Goal: Task Accomplishment & Management: Manage account settings

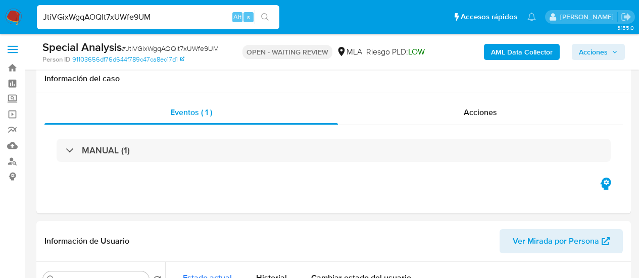
select select "10"
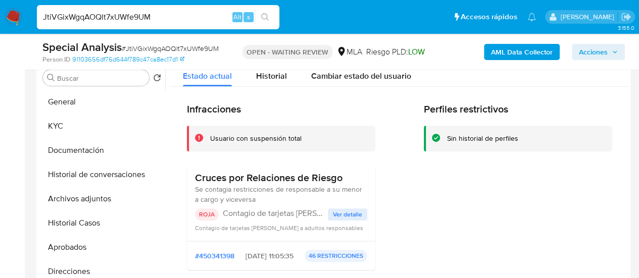
click at [124, 15] on input "JtiVGixWgqAOQlt7xUWfe9UM" at bounding box center [158, 17] width 242 height 13
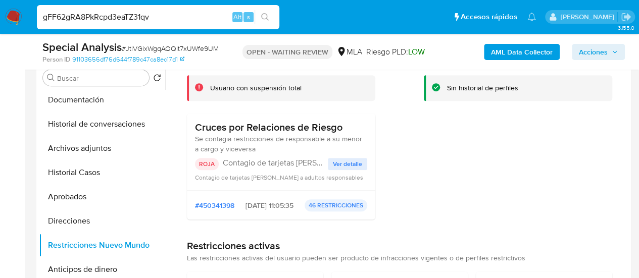
type input "gFF62gRA8PkRcpd3eaTZ31qv"
click at [156, 14] on input "gFF62gRA8PkRcpd3eaTZ31qv" at bounding box center [158, 17] width 242 height 13
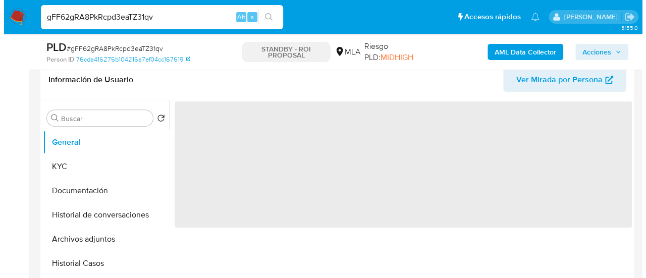
scroll to position [202, 0]
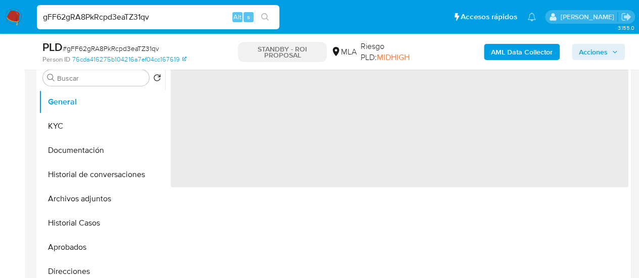
select select "10"
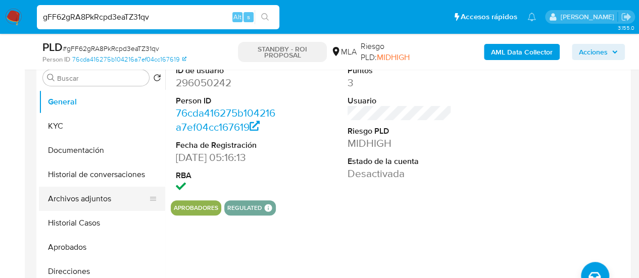
click at [94, 195] on button "Archivos adjuntos" at bounding box center [98, 199] width 118 height 24
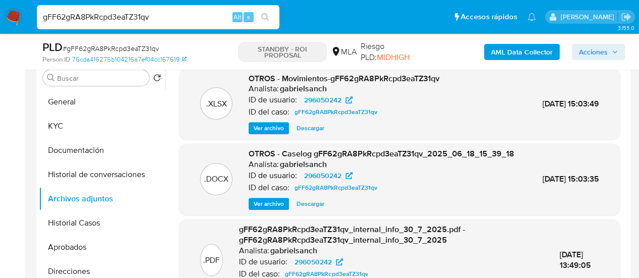
click at [278, 209] on span "Ver archivo" at bounding box center [268, 204] width 30 height 10
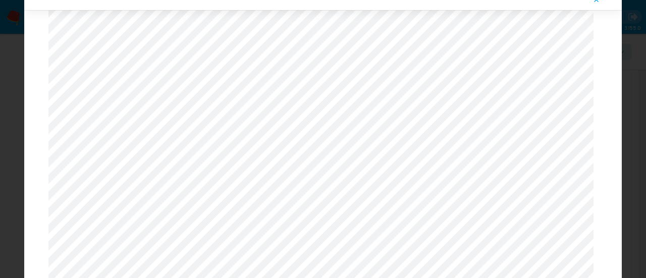
scroll to position [788, 0]
click at [601, 2] on button "Attachment preview" at bounding box center [597, 0] width 22 height 16
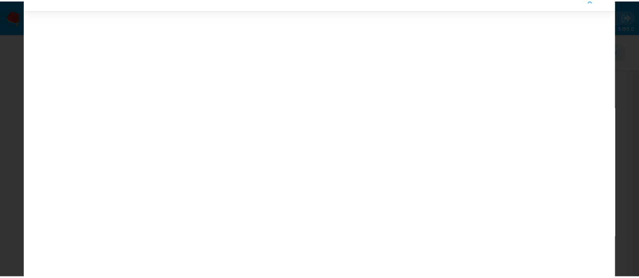
scroll to position [32, 0]
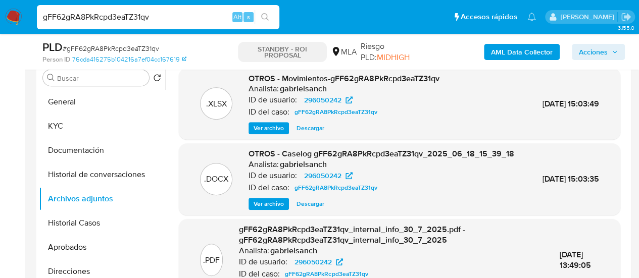
click at [124, 18] on input "gFF62gRA8PkRcpd3eaTZ31qv" at bounding box center [158, 17] width 242 height 13
paste input "UaIkF2TeuumuDbfWnNUhI5Xk"
type input "UaIkF2TeuumuDbfWnNUhI5Xk"
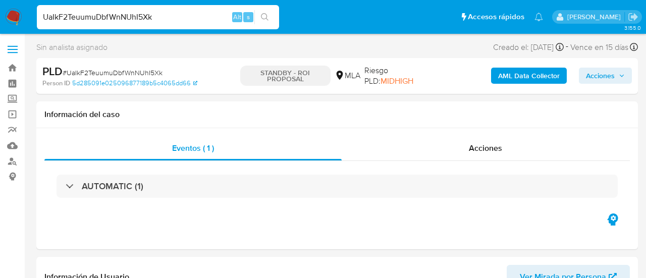
select select "10"
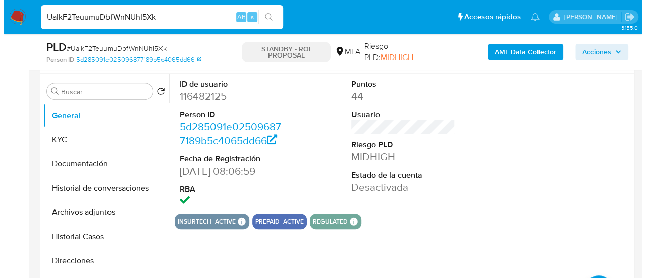
scroll to position [202, 0]
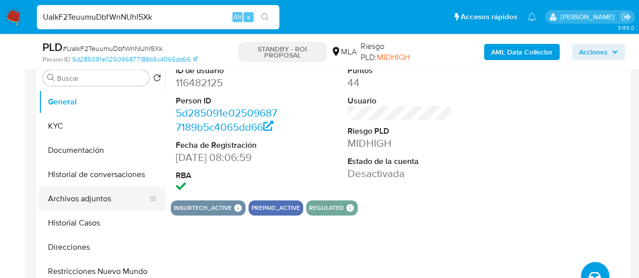
click at [95, 198] on button "Archivos adjuntos" at bounding box center [98, 199] width 118 height 24
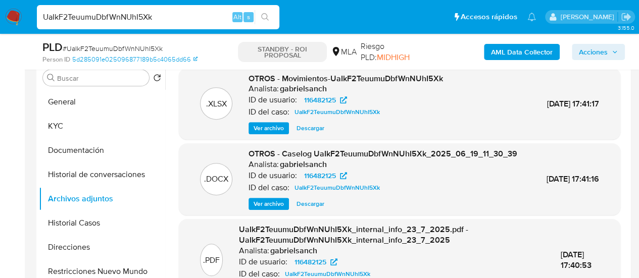
click at [273, 209] on span "Ver archivo" at bounding box center [268, 204] width 30 height 10
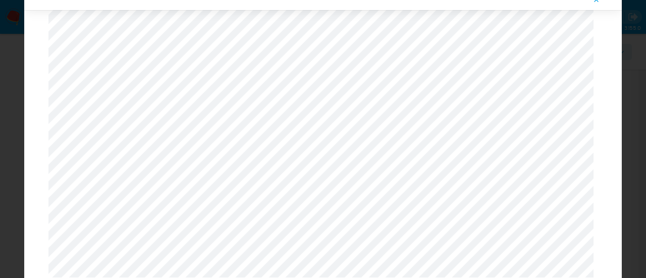
scroll to position [979, 0]
click at [598, 4] on span "Attachment preview" at bounding box center [597, 0] width 8 height 14
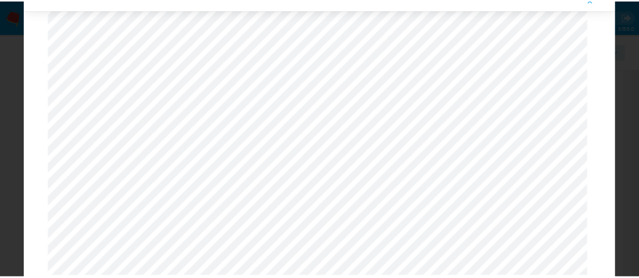
scroll to position [32, 0]
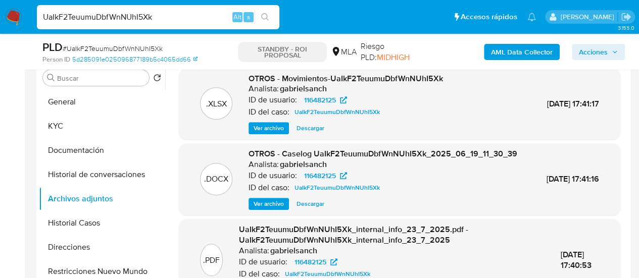
click at [94, 18] on input "UaIkF2TeuumuDbfWnNUhI5Xk" at bounding box center [158, 17] width 242 height 13
paste input "eCEn6KjeVeo4G46LrXnFi8Kn"
type input "eCEn6KjeVeo4G46LrXnFi8Kn"
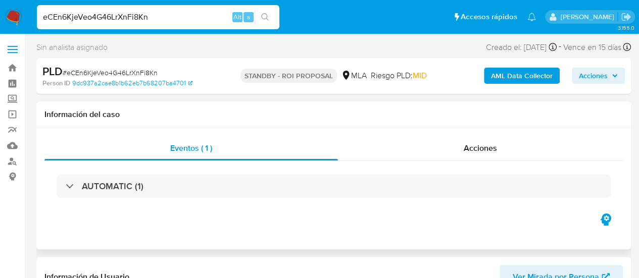
select select "10"
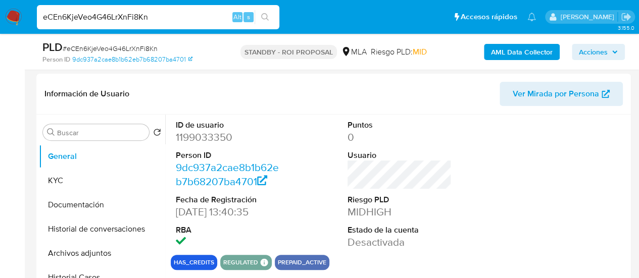
scroll to position [252, 0]
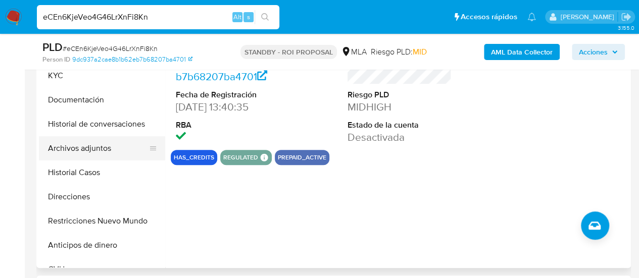
click at [117, 143] on button "Archivos adjuntos" at bounding box center [98, 148] width 118 height 24
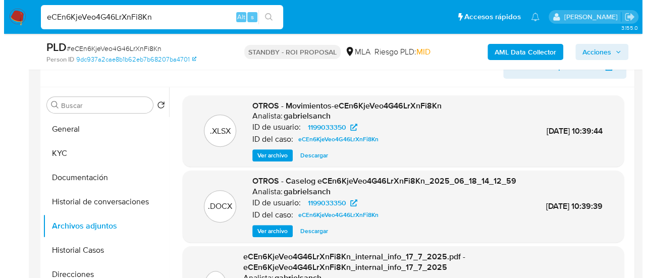
scroll to position [151, 0]
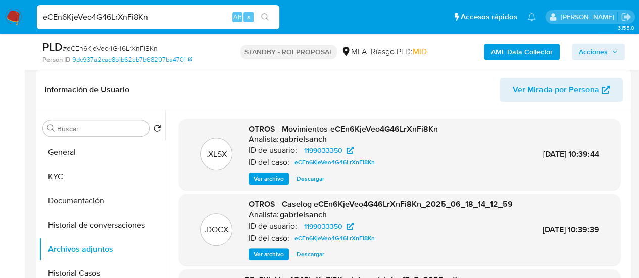
click at [279, 260] on span "Ver archivo" at bounding box center [268, 254] width 30 height 10
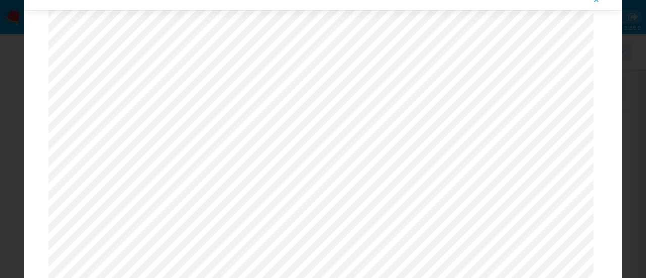
scroll to position [838, 0]
click at [595, 4] on icon "Attachment preview" at bounding box center [597, 0] width 8 height 8
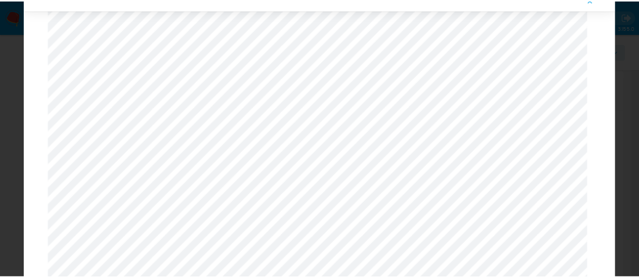
scroll to position [32, 0]
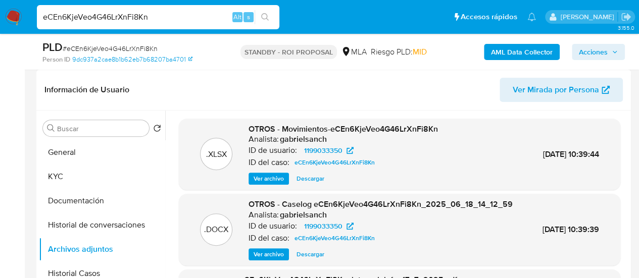
click at [138, 17] on input "eCEn6KjeVeo4G46LrXnFi8Kn" at bounding box center [158, 17] width 242 height 13
paste input "sLwXUqO2FaJAXJNNp0mSSLU2"
type input "sLwXUqO2FaJAXJNNp0mSSLU2"
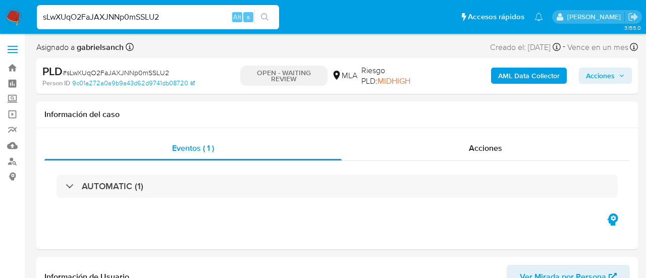
select select "10"
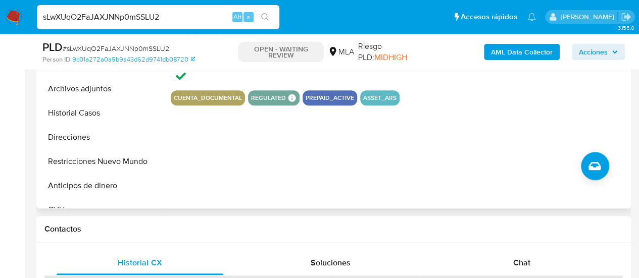
scroll to position [353, 0]
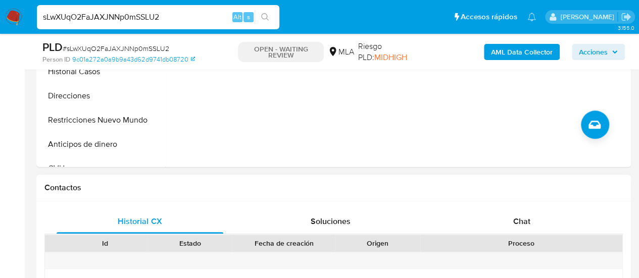
drag, startPoint x: 509, startPoint y: 217, endPoint x: 531, endPoint y: 197, distance: 29.3
click at [509, 216] on div "Chat" at bounding box center [521, 222] width 167 height 24
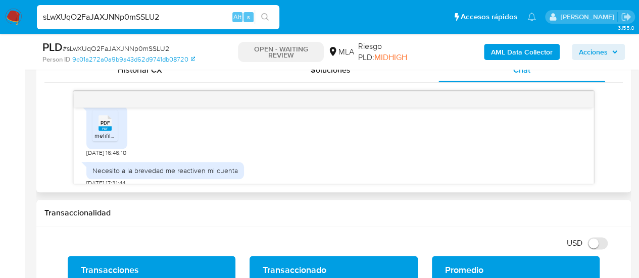
scroll to position [2383, 0]
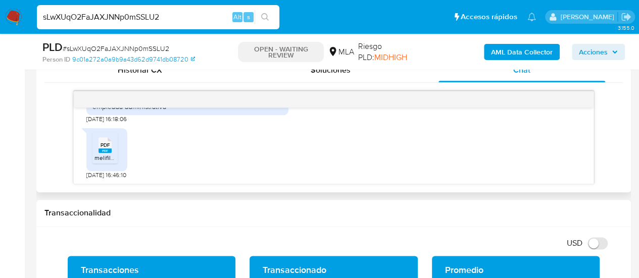
click at [106, 148] on span "PDF" at bounding box center [105, 145] width 10 height 7
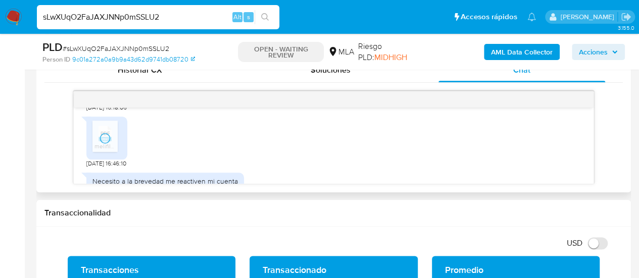
scroll to position [2403, 0]
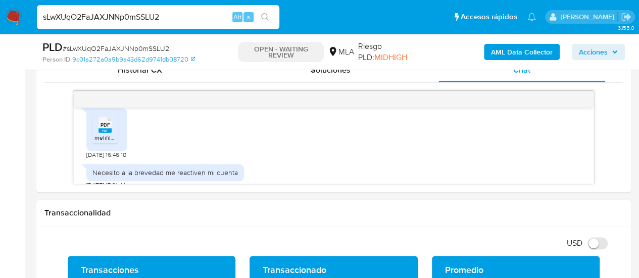
click at [85, 17] on input "sLwXUqO2FaJAXJNNp0mSSLU2" at bounding box center [158, 17] width 242 height 13
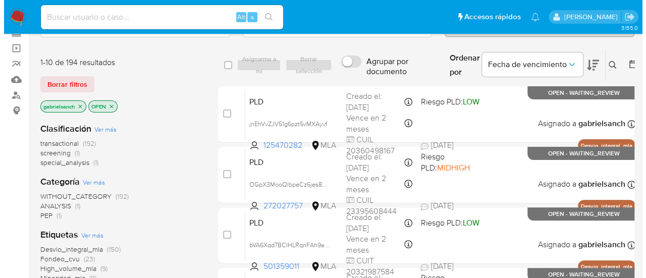
scroll to position [50, 0]
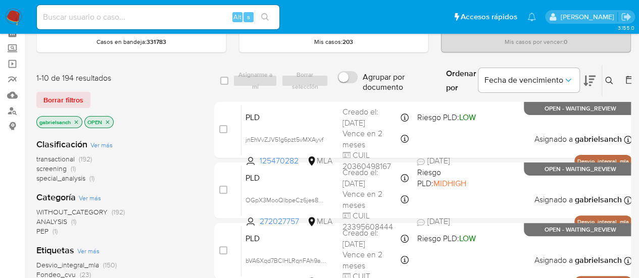
click at [608, 81] on icon at bounding box center [609, 81] width 8 height 8
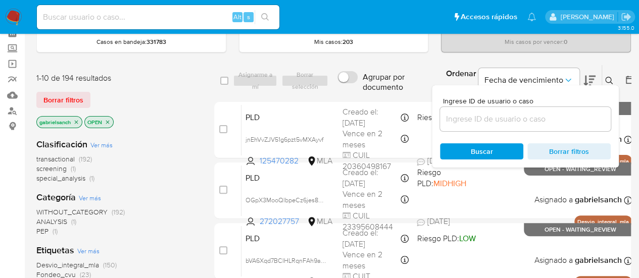
click at [520, 116] on input at bounding box center [525, 119] width 171 height 13
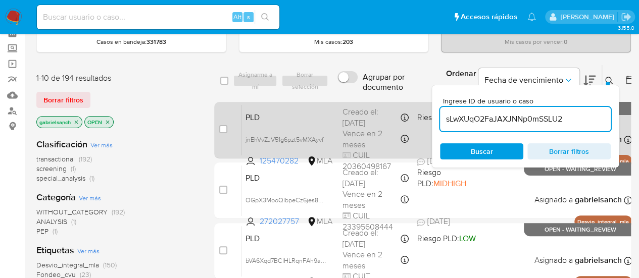
type input "sLwXUqO2FaJAXJNNp0mSSLU2"
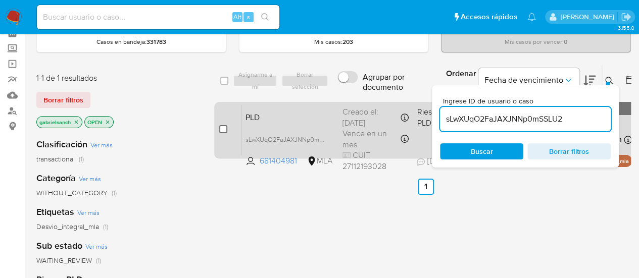
click at [219, 131] on input "checkbox" at bounding box center [223, 129] width 8 height 8
checkbox input "true"
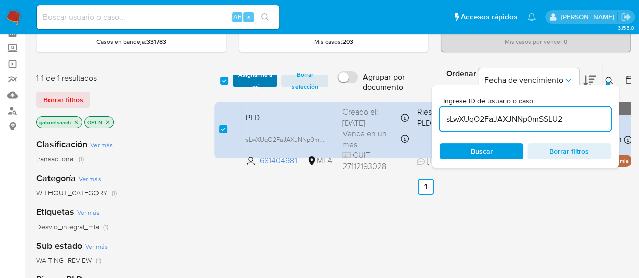
click at [247, 79] on span "Asignarme a mí" at bounding box center [255, 81] width 35 height 10
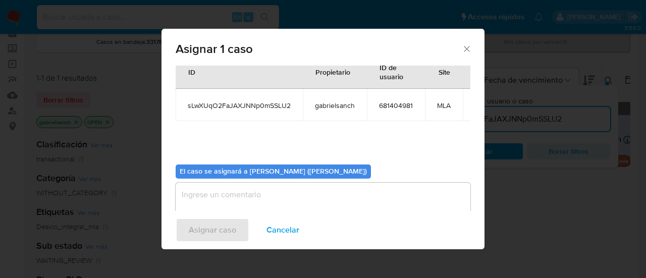
scroll to position [51, 0]
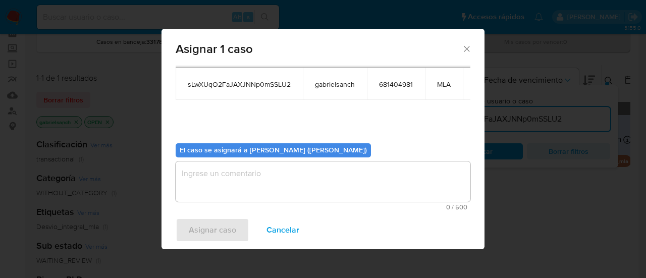
click at [268, 165] on textarea "assign-modal" at bounding box center [323, 182] width 295 height 40
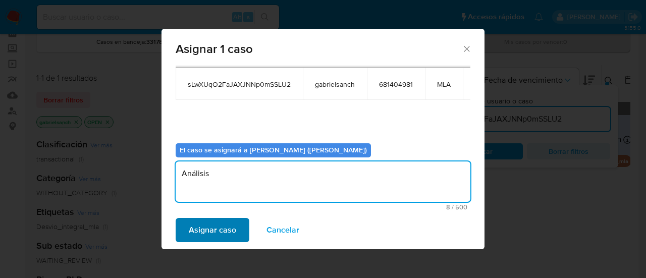
type textarea "Análisis"
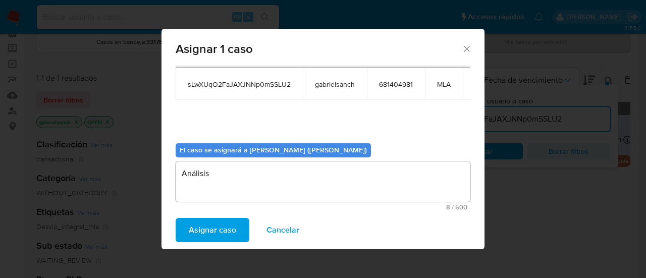
click at [234, 227] on span "Asignar caso" at bounding box center [212, 230] width 47 height 22
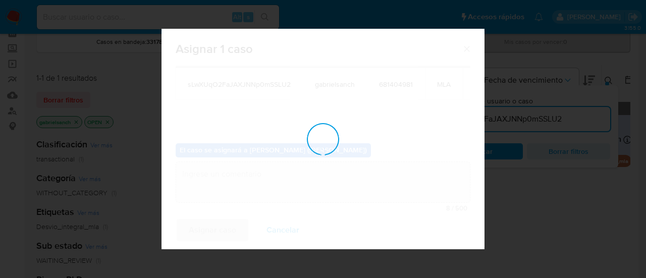
checkbox input "false"
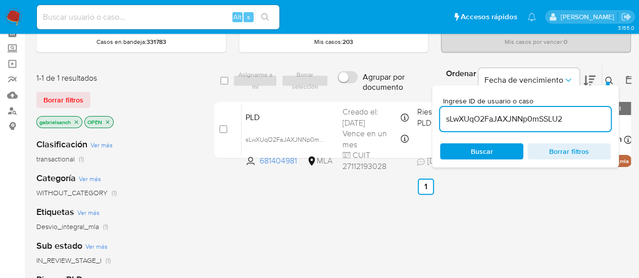
click at [503, 120] on input "sLwXUqO2FaJAXJNNp0mSSLU2" at bounding box center [525, 119] width 171 height 13
paste input "n9F70kSBigNsSNKN7GfV8A0R"
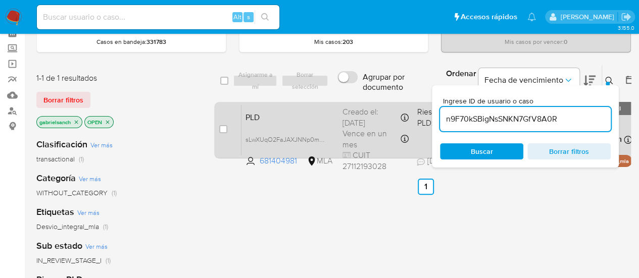
type input "n9F70kSBigNsSNKN7GfV8A0R"
click at [225, 131] on input "checkbox" at bounding box center [223, 129] width 8 height 8
checkbox input "true"
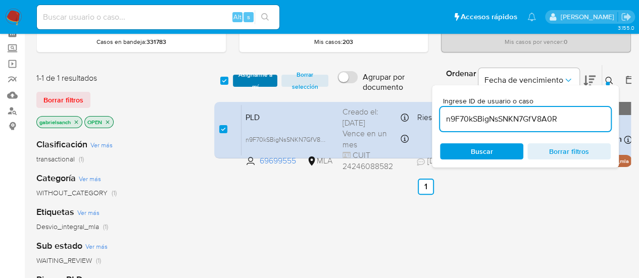
click at [263, 76] on span "Asignarme a mí" at bounding box center [255, 81] width 35 height 10
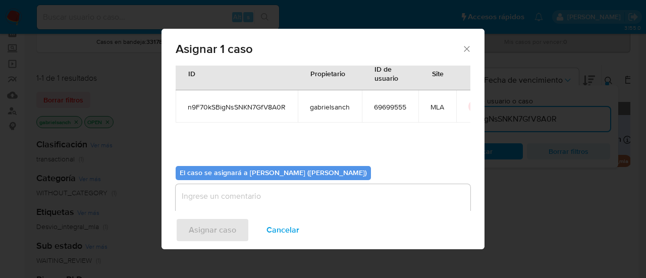
scroll to position [51, 0]
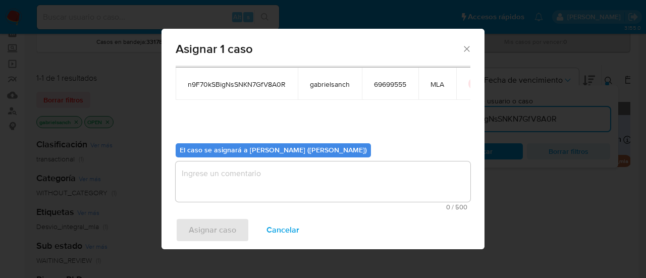
click at [283, 181] on textarea "assign-modal" at bounding box center [323, 182] width 295 height 40
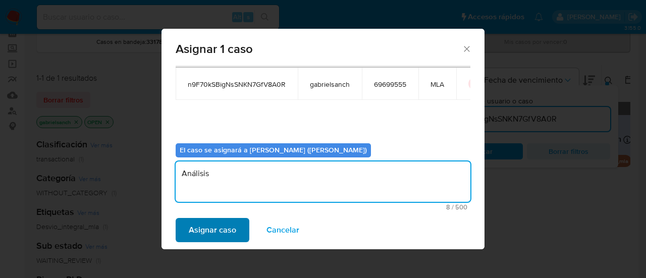
type textarea "Análisis"
click at [221, 224] on span "Asignar caso" at bounding box center [212, 230] width 47 height 22
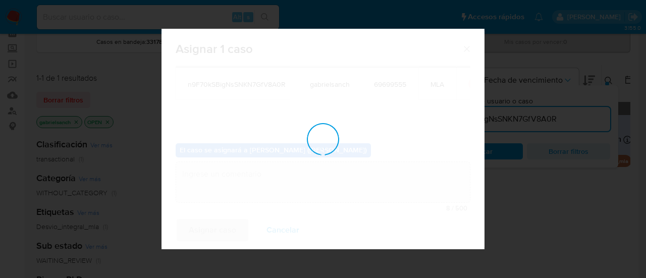
checkbox input "false"
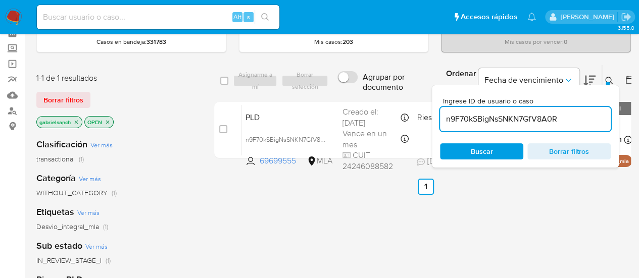
click at [513, 116] on input "n9F70kSBigNsSNKN7GfV8A0R" at bounding box center [525, 119] width 171 height 13
paste input "t5T4ecNAiPwtm3IzOG0tmftw"
type input "t5T4ecNAiPwtm3IzOG0tmftw"
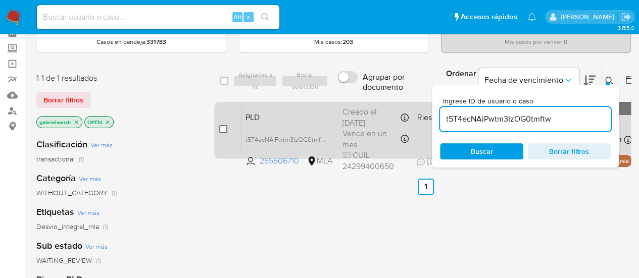
click at [226, 130] on input "checkbox" at bounding box center [223, 129] width 8 height 8
checkbox input "true"
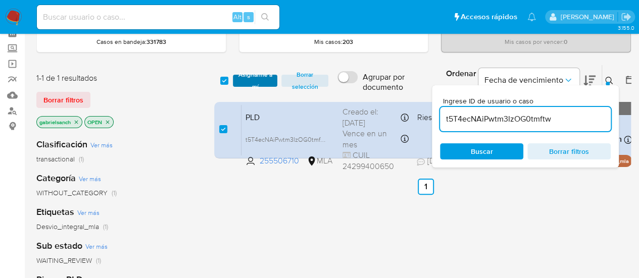
click at [241, 83] on span "Asignarme a mí" at bounding box center [255, 81] width 35 height 10
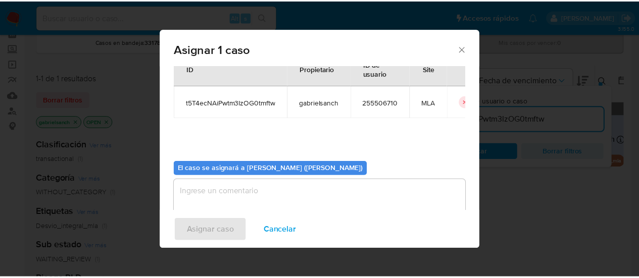
scroll to position [51, 0]
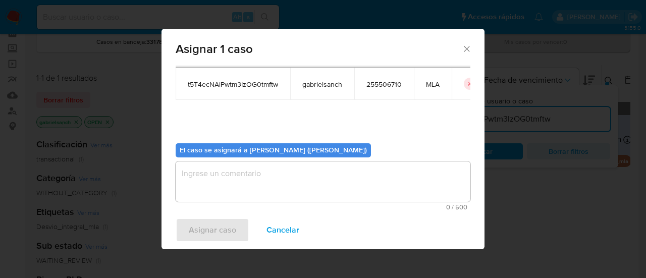
click at [254, 180] on textarea "assign-modal" at bounding box center [323, 182] width 295 height 40
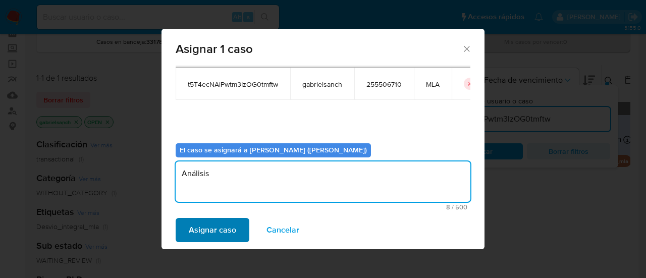
type textarea "Análisis"
click at [226, 226] on span "Asignar caso" at bounding box center [212, 230] width 47 height 22
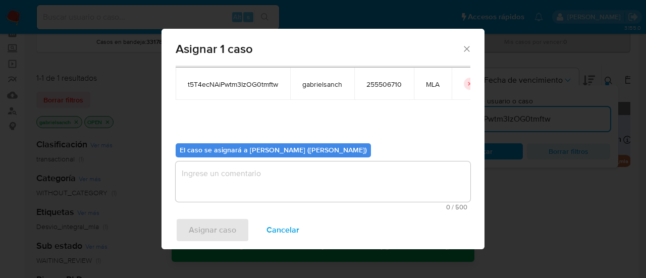
checkbox input "false"
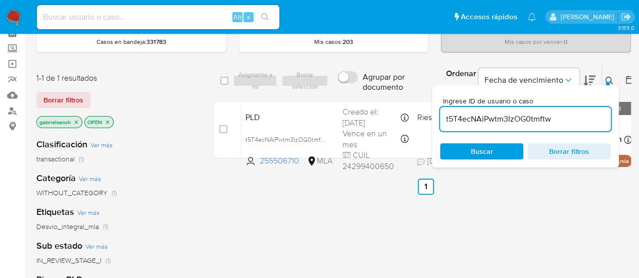
click at [511, 122] on input "t5T4ecNAiPwtm3IzOG0tmftw" at bounding box center [525, 119] width 171 height 13
click at [511, 121] on input "t5T4ecNAiPwtm3IzOG0tmftw" at bounding box center [525, 119] width 171 height 13
paste input "ZwXNGNfvk7RvDEXrNcQYIE3t"
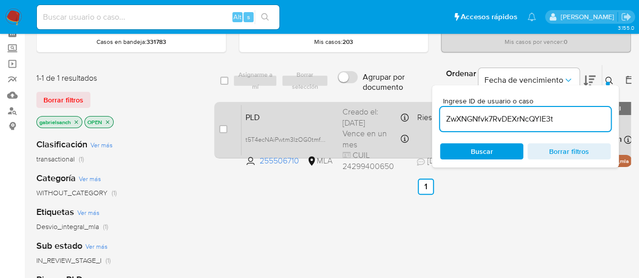
type input "ZwXNGNfvk7RvDEXrNcQYIE3t"
click at [224, 127] on input "checkbox" at bounding box center [223, 129] width 8 height 8
checkbox input "true"
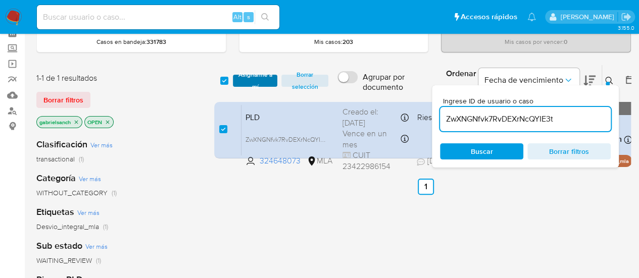
click at [263, 76] on span "Asignarme a mí" at bounding box center [255, 81] width 35 height 10
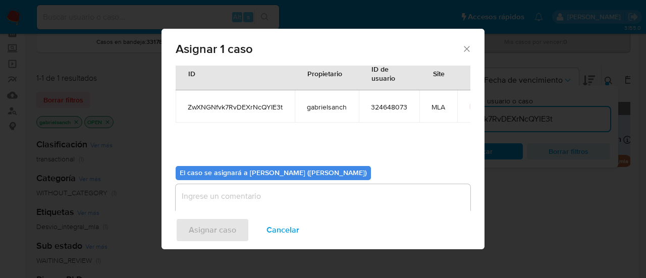
scroll to position [51, 0]
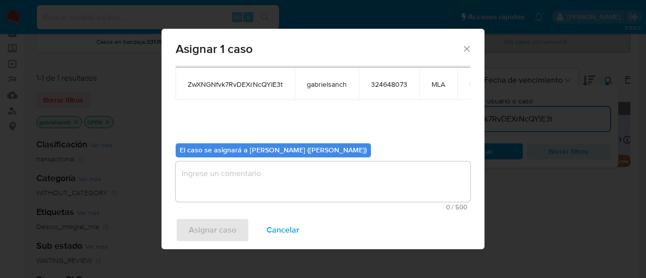
click at [242, 183] on textarea "assign-modal" at bounding box center [323, 182] width 295 height 40
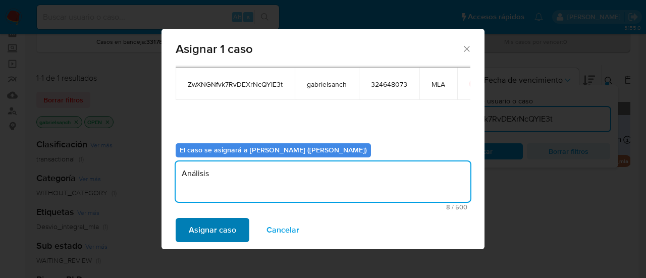
type textarea "Análisis"
click at [238, 229] on button "Asignar caso" at bounding box center [213, 230] width 74 height 24
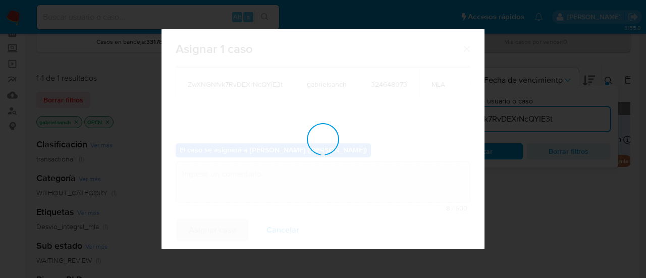
checkbox input "false"
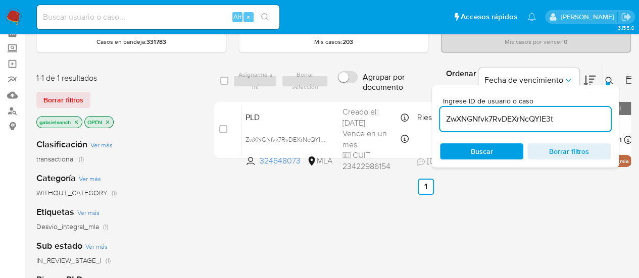
click at [523, 120] on input "ZwXNGNfvk7RvDEXrNcQYIE3t" at bounding box center [525, 119] width 171 height 13
paste input "7uKpIcrQwq2UgjXEnSrSqJam"
type input "7uKpIcrQwq2UgjXEnSrSqJam"
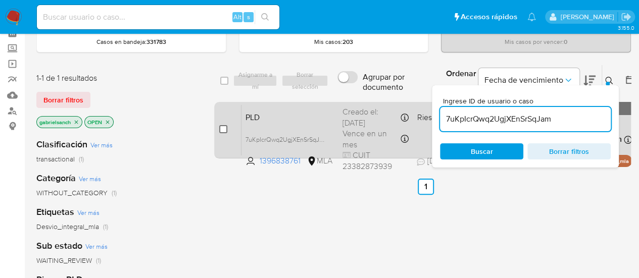
click at [224, 129] on input "checkbox" at bounding box center [223, 129] width 8 height 8
checkbox input "true"
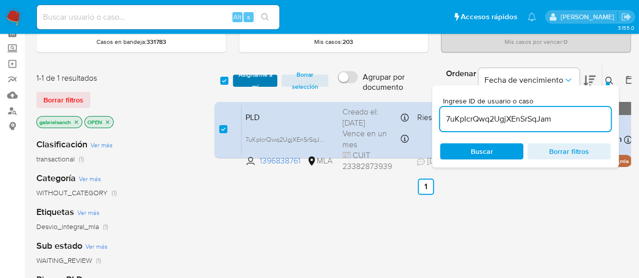
click at [257, 80] on span "Asignarme a mí" at bounding box center [255, 81] width 35 height 10
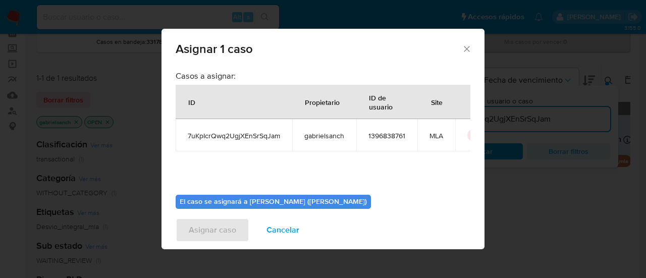
scroll to position [51, 0]
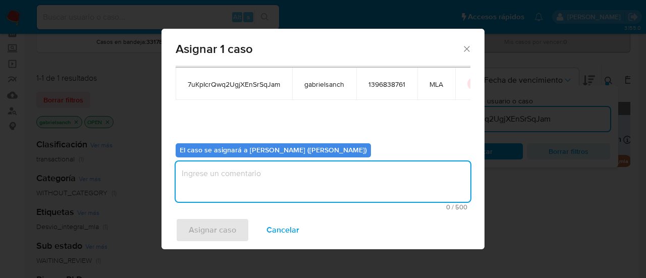
click at [271, 169] on textarea "assign-modal" at bounding box center [323, 182] width 295 height 40
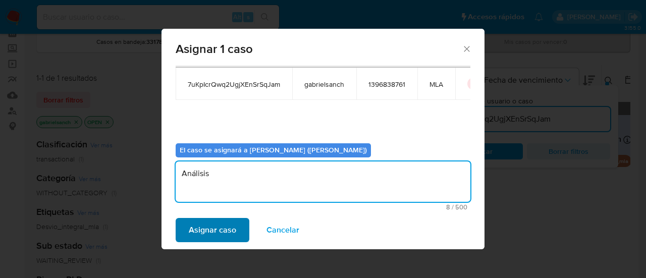
type textarea "Análisis"
click at [223, 235] on span "Asignar caso" at bounding box center [212, 230] width 47 height 22
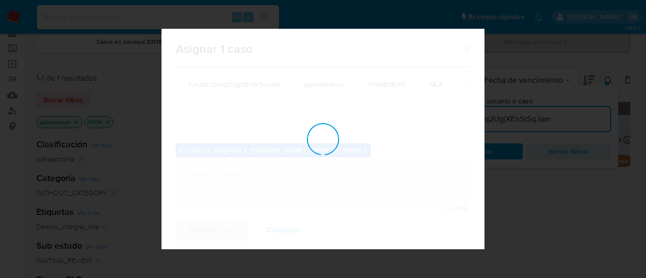
checkbox input "false"
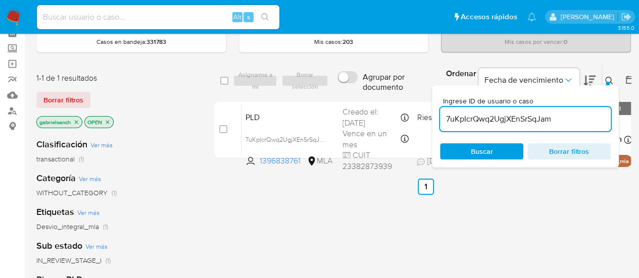
click at [505, 118] on input "7uKpIcrQwq2UgjXEnSrSqJam" at bounding box center [525, 119] width 171 height 13
click at [505, 117] on input "7uKpIcrQwq2UgjXEnSrSqJam" at bounding box center [525, 119] width 171 height 13
paste input "ln8p25ZHf0LgpyYX13JOYmD5"
type input "ln8p25ZHf0LgpyYX13JOYmD5"
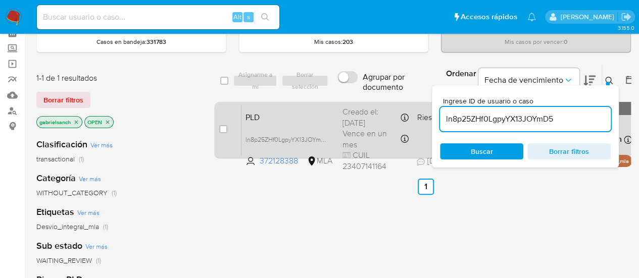
click at [218, 127] on div "case-item-checkbox No es posible asignar el caso PLD ln8p25ZHf0LgpyYX13JOYmD5 3…" at bounding box center [425, 130] width 423 height 57
click at [225, 130] on input "checkbox" at bounding box center [223, 129] width 8 height 8
checkbox input "true"
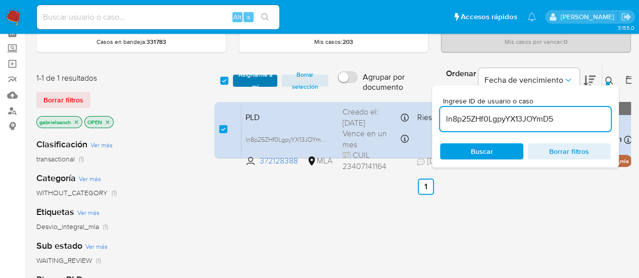
click at [240, 86] on span "Asignarme a mí" at bounding box center [255, 81] width 35 height 10
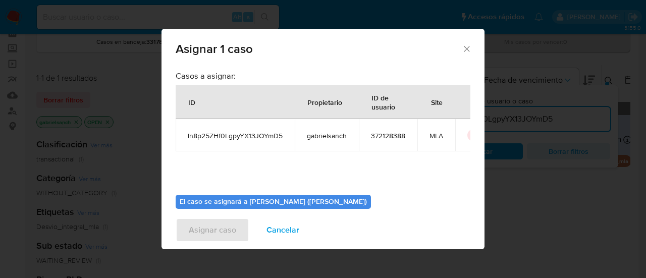
click at [237, 79] on h3 "Casos a asignar:" at bounding box center [323, 76] width 295 height 10
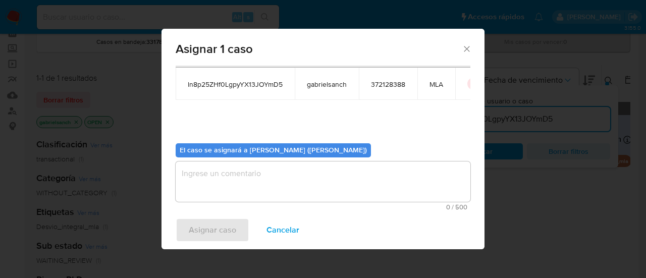
click at [249, 186] on textarea "assign-modal" at bounding box center [323, 182] width 295 height 40
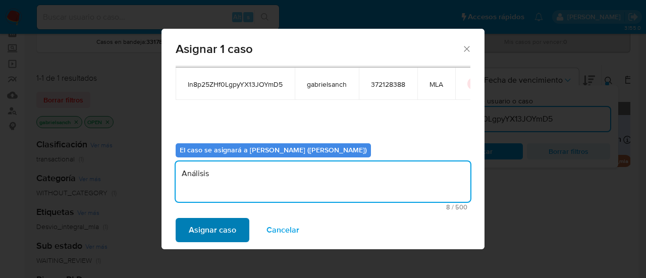
type textarea "Análisis"
click at [222, 221] on span "Asignar caso" at bounding box center [212, 230] width 47 height 22
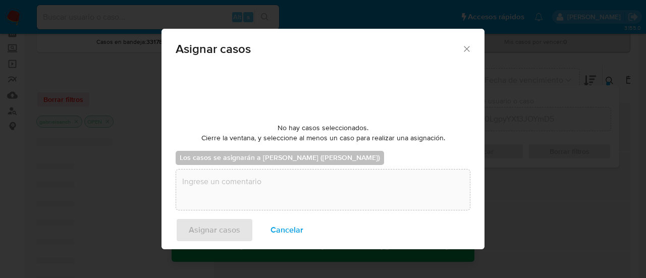
checkbox input "false"
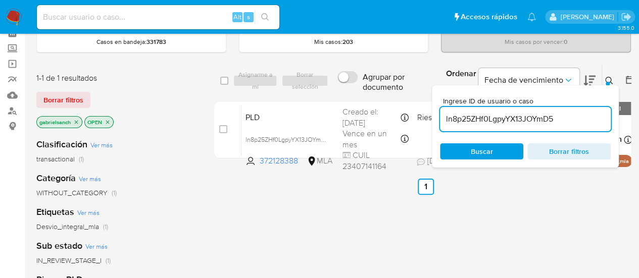
click at [488, 118] on input "ln8p25ZHf0LgpyYX13JOYmD5" at bounding box center [525, 119] width 171 height 13
paste input "OLYSNEeLM0002xhwvOJTLzlY"
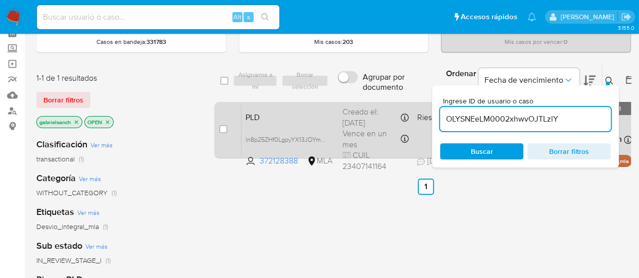
type input "OLYSNEeLM0002xhwvOJTLzlY"
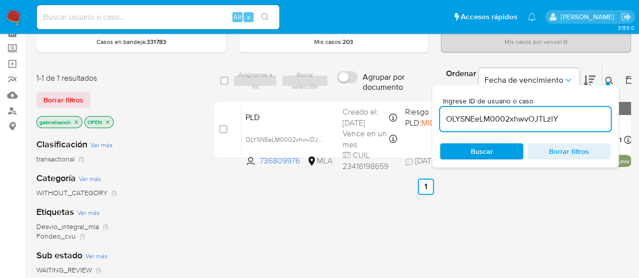
click at [220, 131] on input "checkbox" at bounding box center [223, 129] width 8 height 8
checkbox input "true"
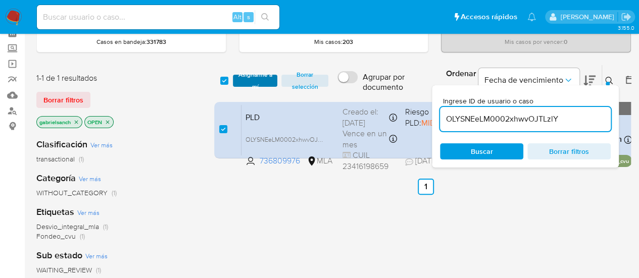
click at [238, 84] on span "Asignarme a mí" at bounding box center [255, 81] width 35 height 10
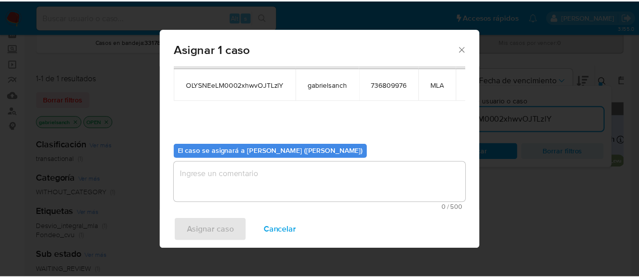
scroll to position [51, 0]
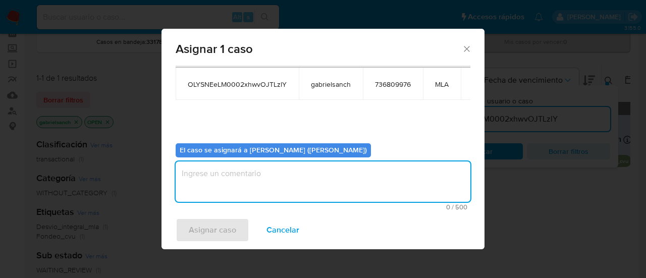
click at [364, 188] on textarea "assign-modal" at bounding box center [323, 182] width 295 height 40
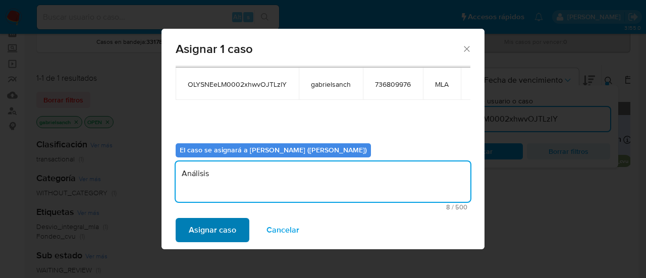
type textarea "Análisis"
click at [236, 226] on button "Asignar caso" at bounding box center [213, 230] width 74 height 24
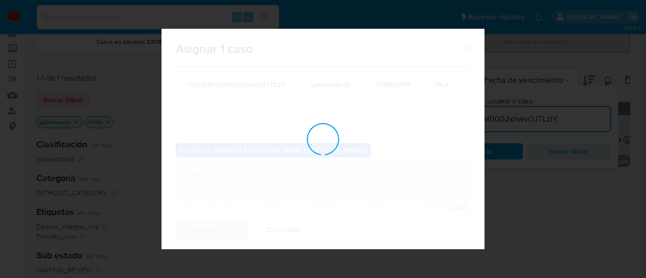
checkbox input "false"
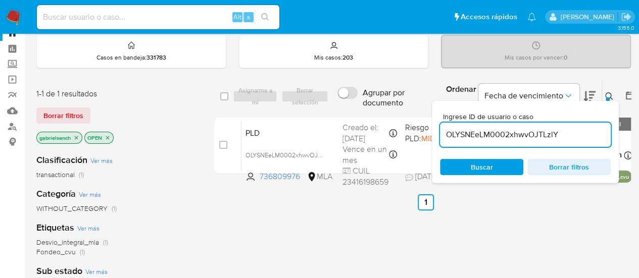
scroll to position [50, 0]
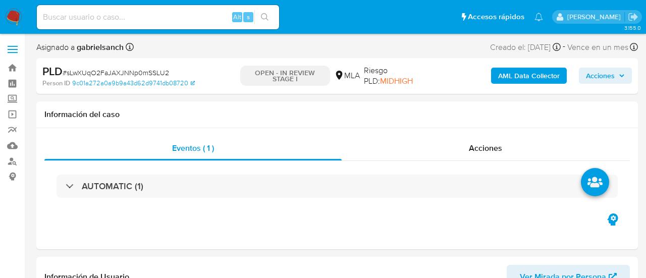
select select "10"
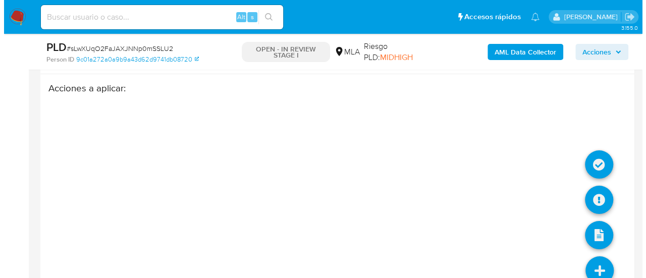
scroll to position [1806, 0]
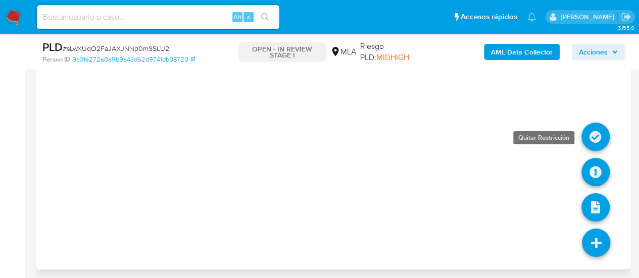
click at [593, 139] on icon at bounding box center [595, 137] width 28 height 28
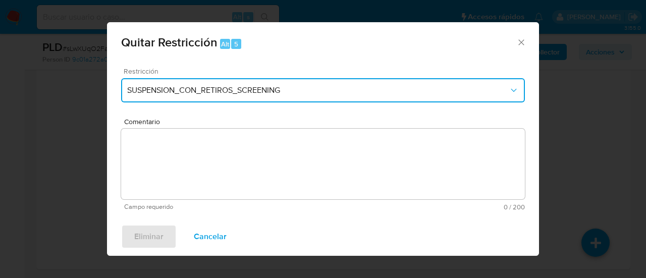
click at [160, 100] on button "SUSPENSION_CON_RETIROS_SCREENING" at bounding box center [323, 90] width 404 height 24
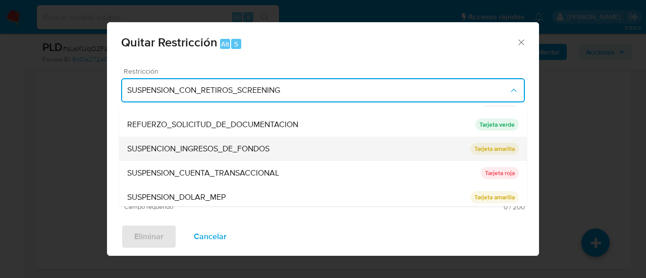
scroll to position [214, 0]
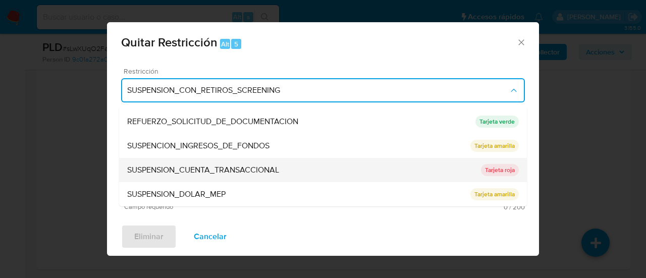
click at [217, 170] on span "SUSPENSION_CUENTA_TRANSACCIONAL" at bounding box center [203, 170] width 152 height 10
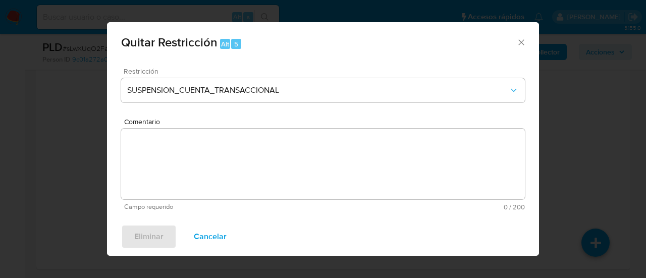
click at [208, 162] on form "Restricción SUSPENSION_CUENTA_TRANSACCIONAL Comentario Campo requerido 0 / 200 …" at bounding box center [323, 139] width 404 height 143
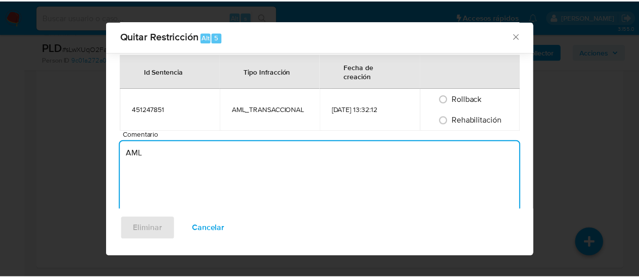
scroll to position [68, 0]
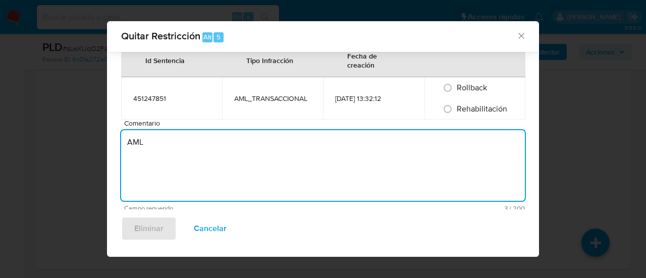
type textarea "AML"
click at [465, 104] on span "Rehabilitación" at bounding box center [482, 109] width 50 height 12
click at [456, 104] on input "Rehabilitación" at bounding box center [448, 109] width 16 height 16
radio input "true"
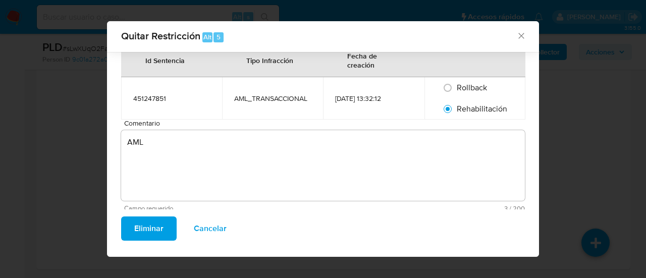
click at [148, 227] on span "Eliminar" at bounding box center [148, 229] width 29 height 22
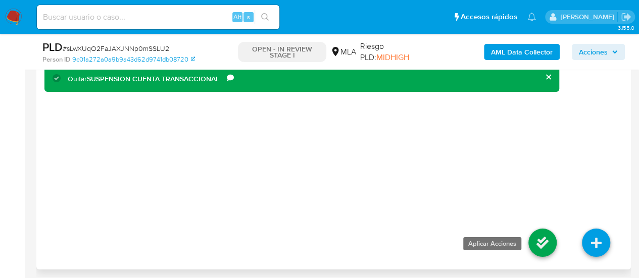
click at [540, 236] on icon at bounding box center [542, 243] width 28 height 28
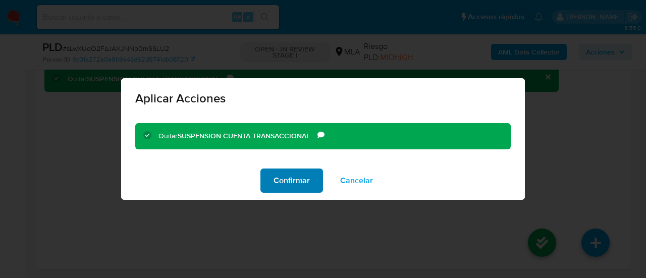
click at [279, 187] on span "Confirmar" at bounding box center [292, 181] width 36 height 22
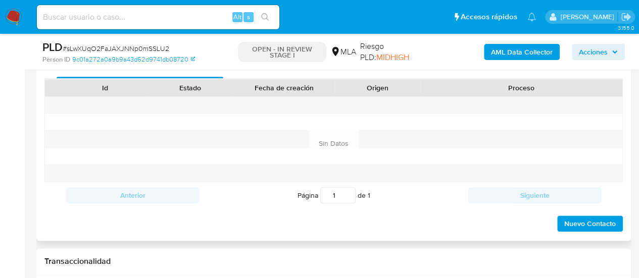
scroll to position [494, 0]
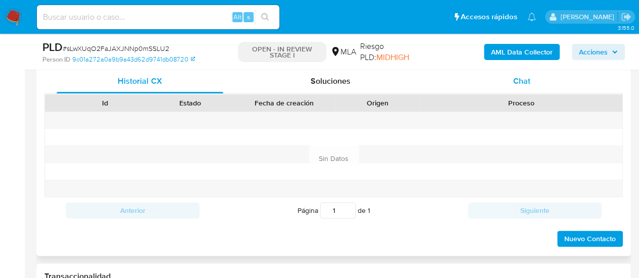
click at [522, 88] on div "Chat" at bounding box center [521, 81] width 167 height 24
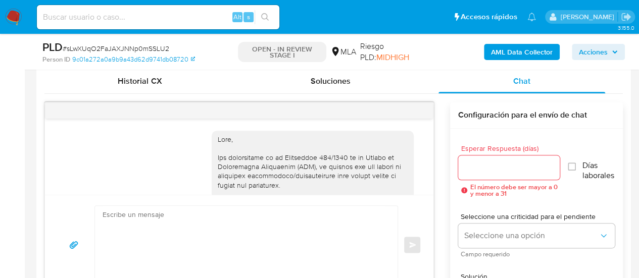
scroll to position [2433, 0]
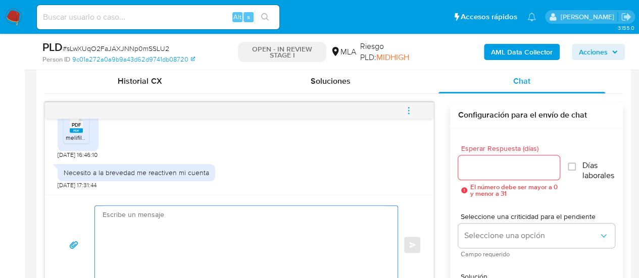
click at [172, 233] on textarea at bounding box center [243, 245] width 282 height 78
paste textarea "Hola, ¡Muchas gracias por tu respuesta! Confirmamos la recepción de la document…"
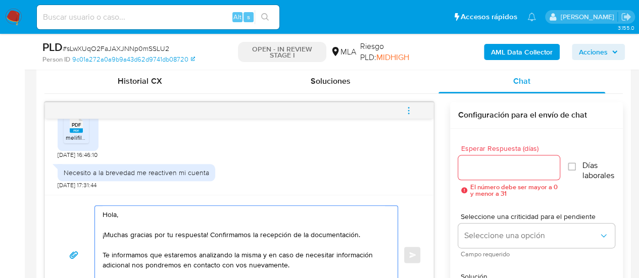
scroll to position [514, 0]
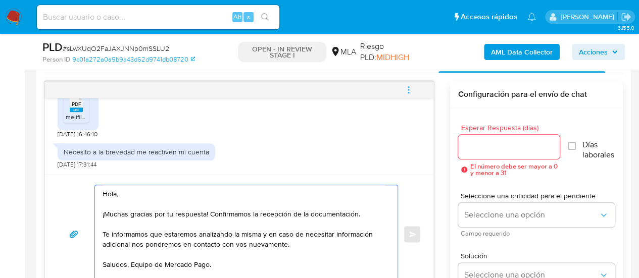
type textarea "Hola, ¡Muchas gracias por tu respuesta! Confirmamos la recepción de la document…"
click at [525, 138] on div at bounding box center [509, 147] width 102 height 24
click at [522, 145] on input "Esperar Respuesta (días)" at bounding box center [509, 146] width 102 height 13
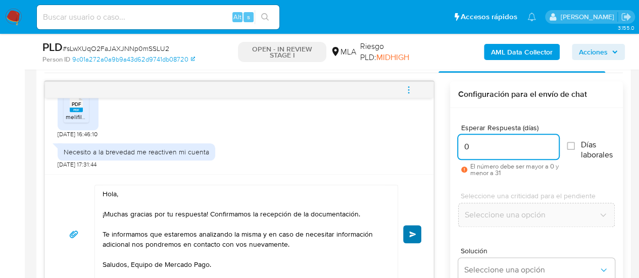
type input "0"
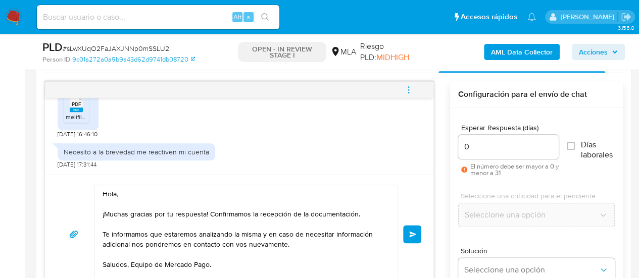
click at [418, 233] on button "Enviar" at bounding box center [412, 234] width 18 height 18
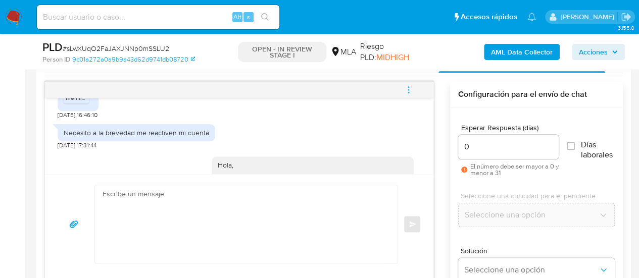
scroll to position [2555, 0]
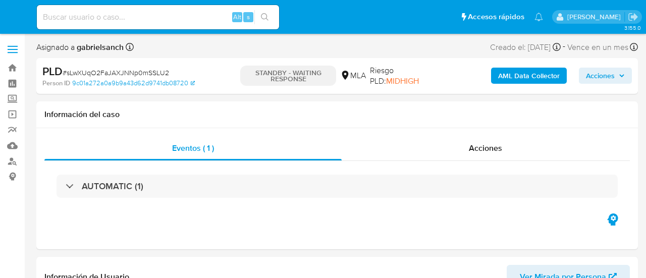
select select "10"
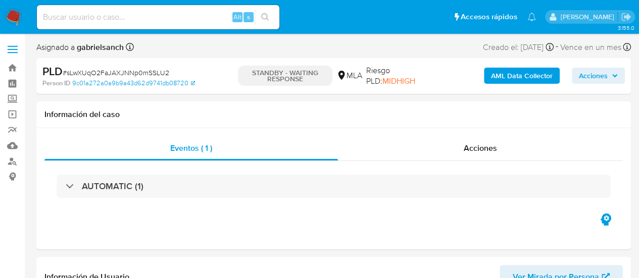
click at [147, 14] on input at bounding box center [158, 17] width 242 height 13
paste input "n9F70kSBigNsSNKN7GfV8A0R"
type input "n9F70kSBigNsSNKN7GfV8A0R"
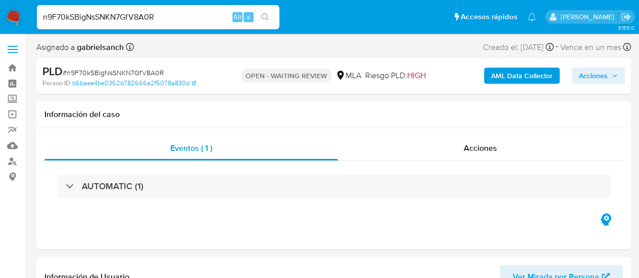
select select "10"
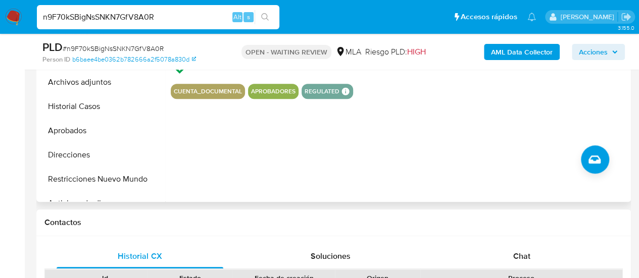
scroll to position [404, 0]
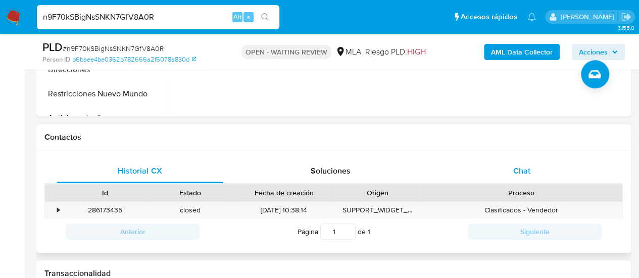
click at [519, 174] on span "Chat" at bounding box center [521, 171] width 17 height 12
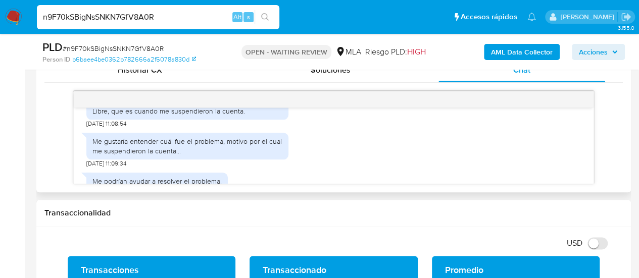
scroll to position [1054, 0]
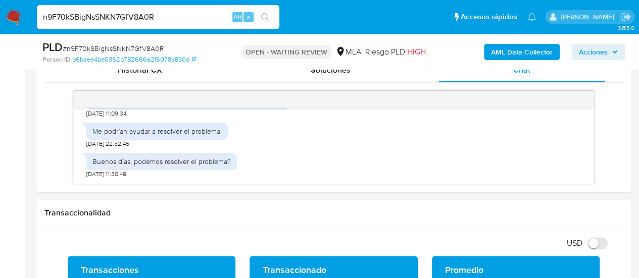
click at [111, 18] on input "n9F70kSBigNsSNKN7GfV8A0R" at bounding box center [158, 17] width 242 height 13
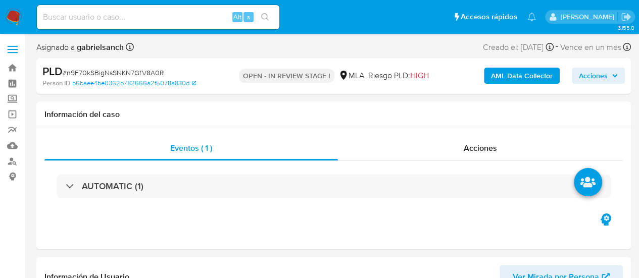
select select "10"
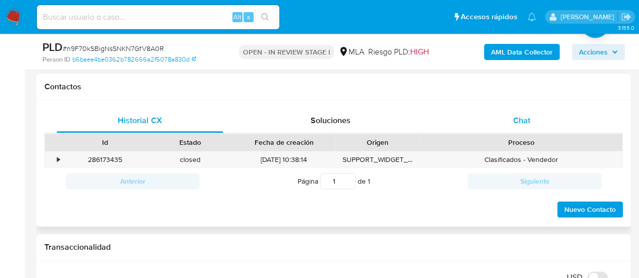
drag, startPoint x: 514, startPoint y: 120, endPoint x: 568, endPoint y: 124, distance: 54.2
click at [514, 120] on span "Chat" at bounding box center [521, 121] width 17 height 12
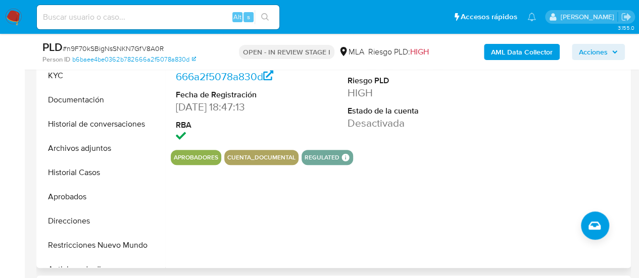
scroll to position [1054, 0]
click at [81, 99] on button "Documentación" at bounding box center [98, 100] width 118 height 24
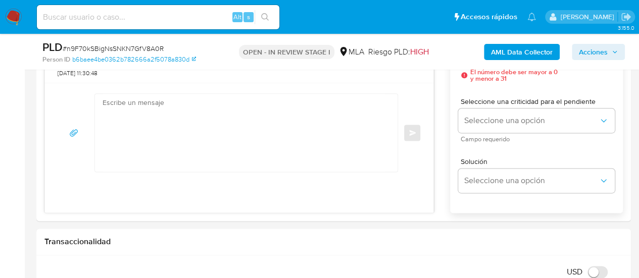
scroll to position [555, 0]
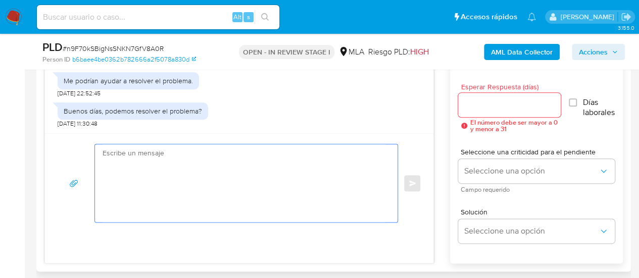
click at [325, 174] on textarea at bounding box center [243, 183] width 282 height 78
paste textarea "Lore, ipsumd sitamet con ad elitseddo. Ei temp inci, utla etd magnaal enimadmi …"
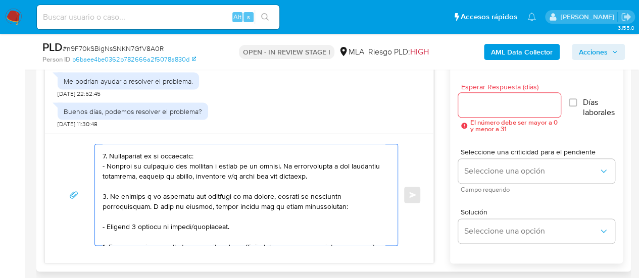
scroll to position [42, 0]
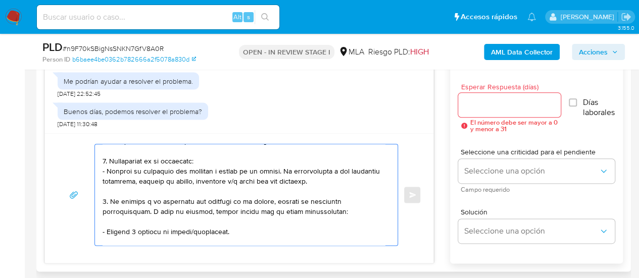
drag, startPoint x: 106, startPoint y: 197, endPoint x: 109, endPoint y: 162, distance: 35.5
click at [109, 162] on textarea at bounding box center [243, 194] width 282 height 101
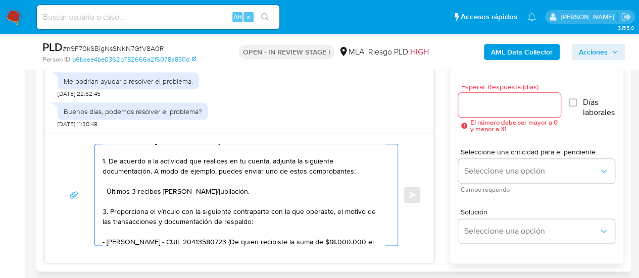
click at [106, 211] on textarea "Hola, muchas gracias por tu respuesta. En este caso, para que podamos proceder …" at bounding box center [243, 194] width 282 height 101
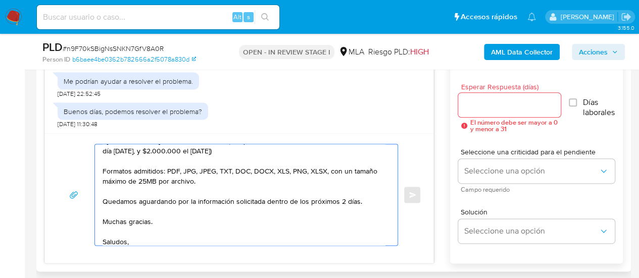
scroll to position [93, 0]
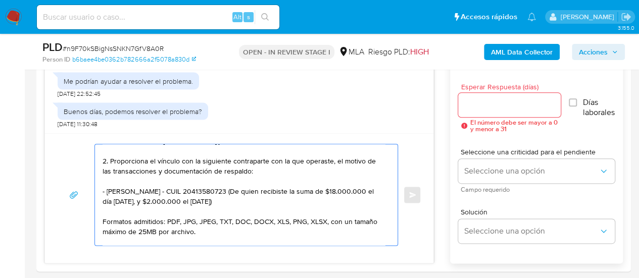
type textarea "Hola, muchas gracias por tu respuesta. En este caso, para que podamos proceder …"
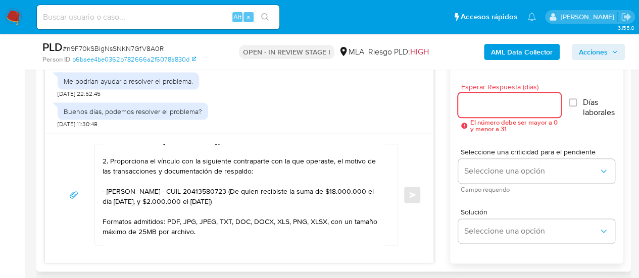
click at [502, 108] on input "Esperar Respuesta (días)" at bounding box center [509, 104] width 102 height 13
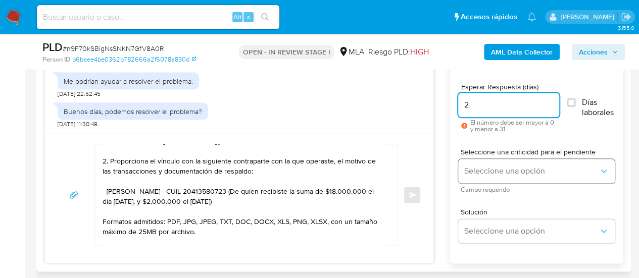
type input "2"
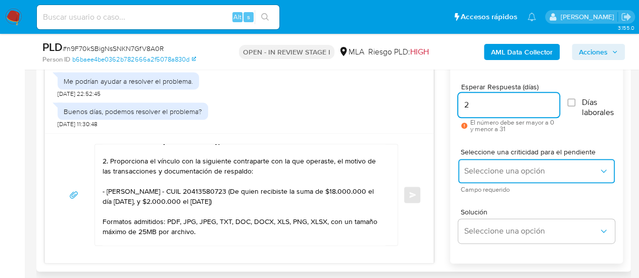
click at [483, 162] on button "Seleccione una opción" at bounding box center [536, 171] width 157 height 24
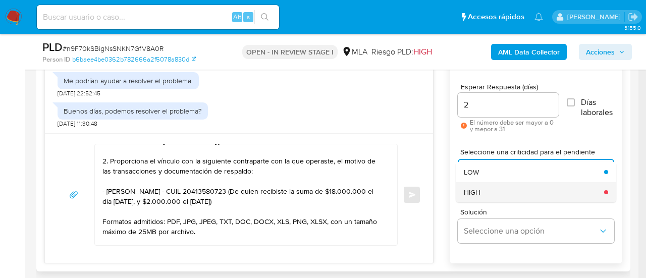
click at [498, 187] on div "HIGH" at bounding box center [531, 192] width 134 height 20
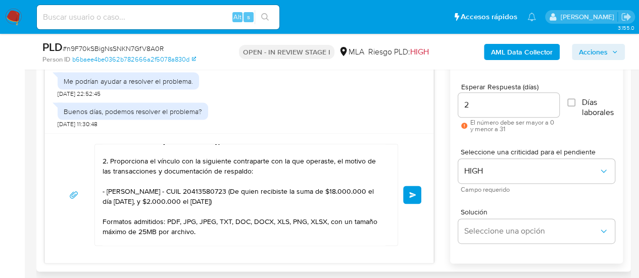
click at [406, 199] on button "Enviar" at bounding box center [412, 195] width 18 height 18
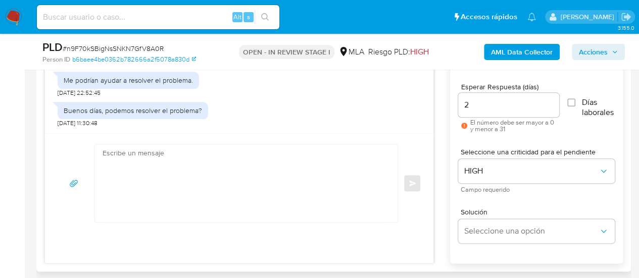
scroll to position [1359, 0]
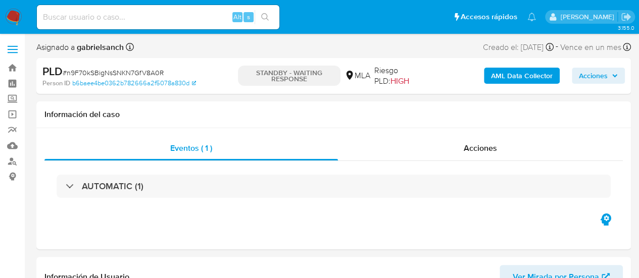
select select "10"
click at [101, 15] on input at bounding box center [158, 17] width 242 height 13
paste input "t5T4ecNAiPwtm3IzOG0tmftw"
type input "t5T4ecNAiPwtm3IzOG0tmftw"
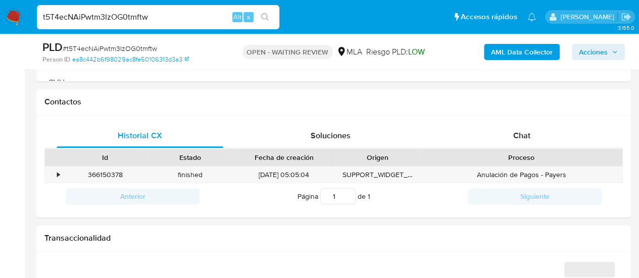
scroll to position [454, 0]
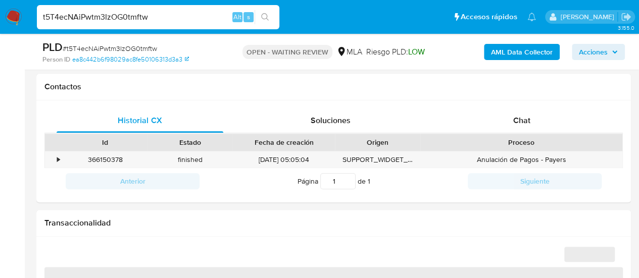
drag, startPoint x: 509, startPoint y: 120, endPoint x: 526, endPoint y: 128, distance: 18.5
click at [510, 120] on div "Chat" at bounding box center [521, 121] width 167 height 24
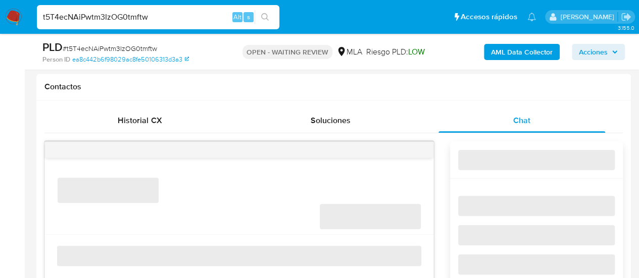
select select "10"
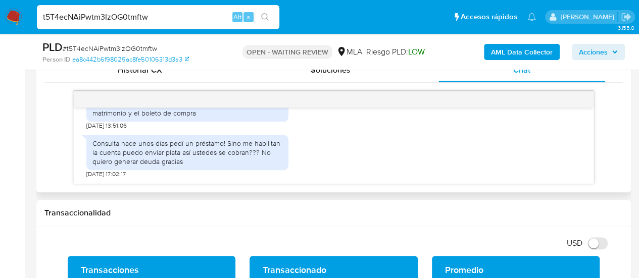
scroll to position [2014, 0]
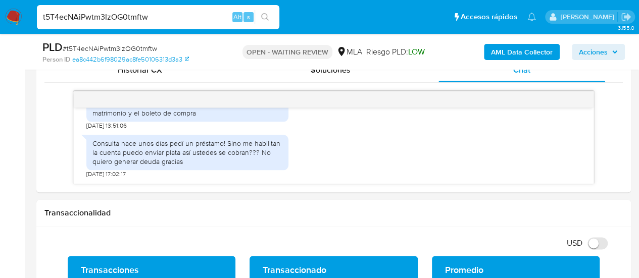
click at [80, 11] on input "t5T4ecNAiPwtm3IzOG0tmftw" at bounding box center [158, 17] width 242 height 13
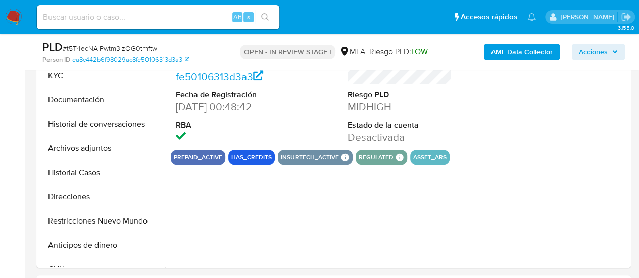
select select "10"
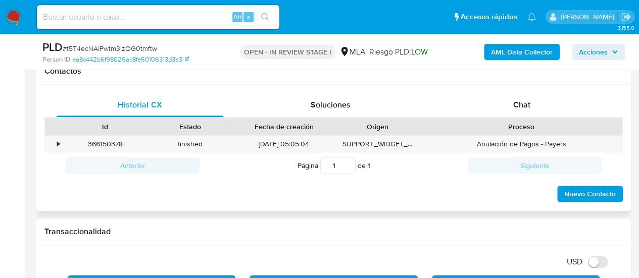
scroll to position [454, 0]
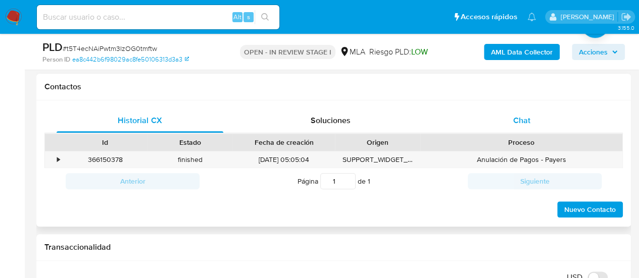
click at [515, 126] on div "Chat" at bounding box center [521, 121] width 167 height 24
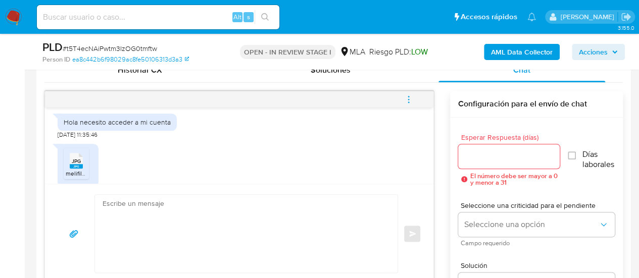
scroll to position [1863, 0]
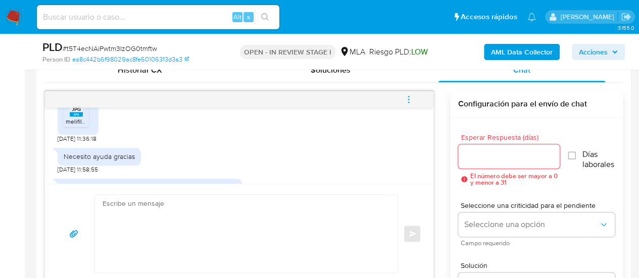
click at [73, 117] on rect at bounding box center [76, 114] width 13 height 5
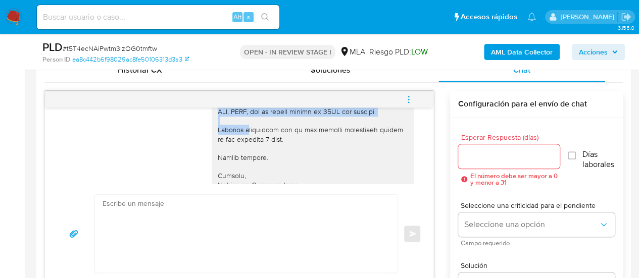
scroll to position [1762, 0]
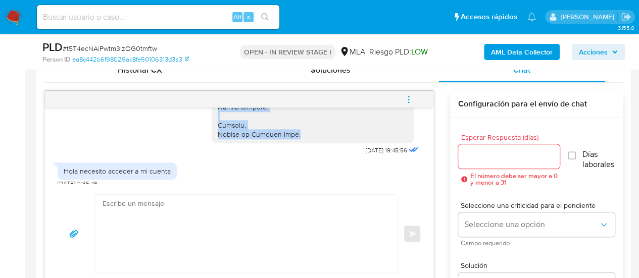
drag, startPoint x: 211, startPoint y: 126, endPoint x: 290, endPoint y: 159, distance: 85.1
copy div "Lore, Ip dolorsi am con adipiscinge seddoeiusmo te in utlabo et Dolorem Aliq, e…"
click at [250, 214] on textarea at bounding box center [243, 234] width 282 height 78
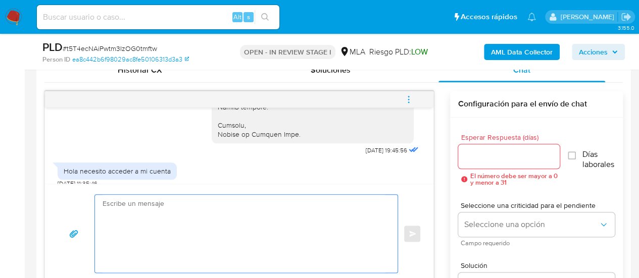
paste textarea "Lore, Ip dolorsi am con adipiscinge seddoeiusmo te in utlabo et Dolorem Aliq, e…"
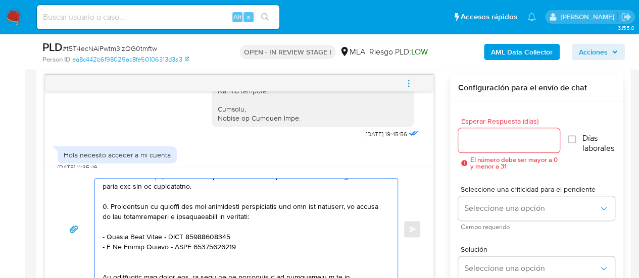
scroll to position [256, 0]
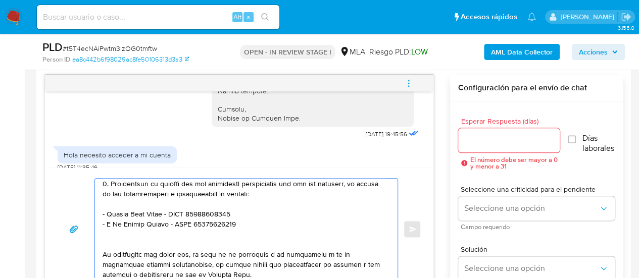
click at [113, 237] on textarea at bounding box center [243, 229] width 282 height 101
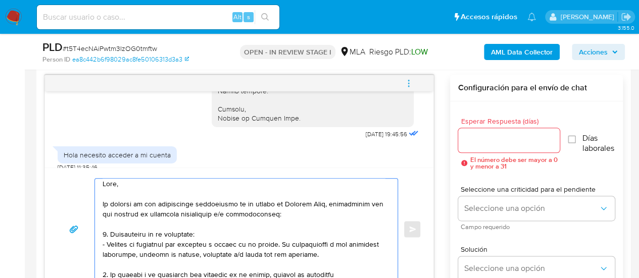
scroll to position [0, 0]
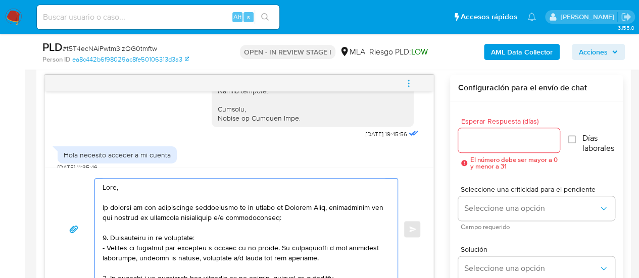
click at [107, 197] on textarea at bounding box center [243, 229] width 282 height 101
click at [131, 191] on textarea at bounding box center [243, 229] width 282 height 101
click at [125, 186] on textarea at bounding box center [243, 229] width 282 height 101
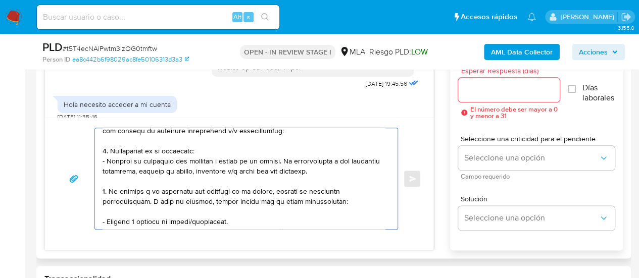
scroll to position [50, 0]
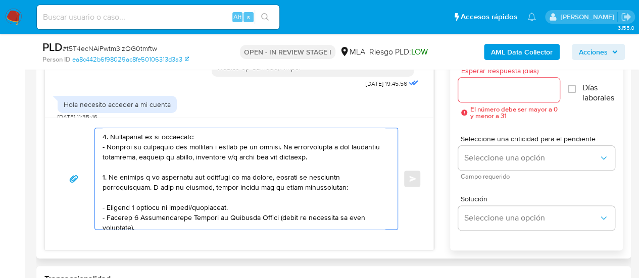
drag, startPoint x: 102, startPoint y: 155, endPoint x: 106, endPoint y: 173, distance: 18.6
click at [106, 173] on textarea at bounding box center [243, 178] width 282 height 101
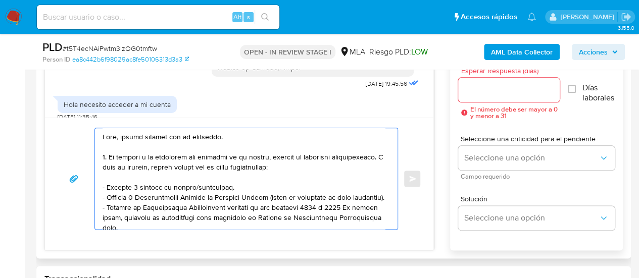
scroll to position [521, 0]
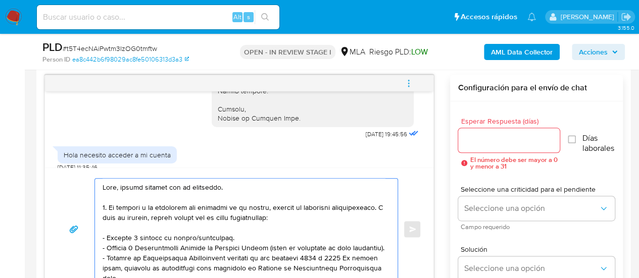
click at [240, 186] on textarea at bounding box center [243, 229] width 282 height 101
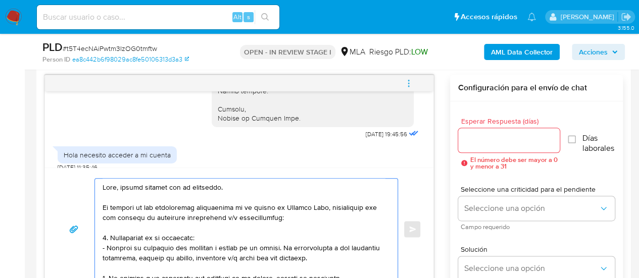
click at [203, 218] on textarea at bounding box center [243, 229] width 282 height 101
click at [114, 204] on textarea at bounding box center [243, 229] width 282 height 101
drag, startPoint x: 110, startPoint y: 204, endPoint x: 327, endPoint y: 208, distance: 217.1
click at [327, 208] on textarea at bounding box center [243, 229] width 282 height 101
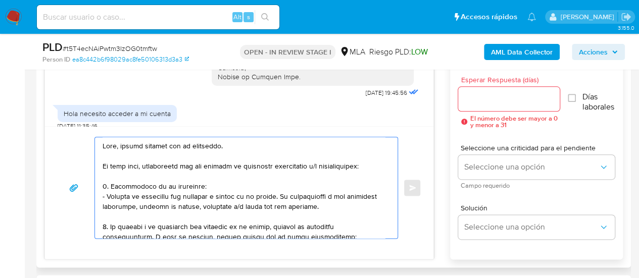
scroll to position [572, 0]
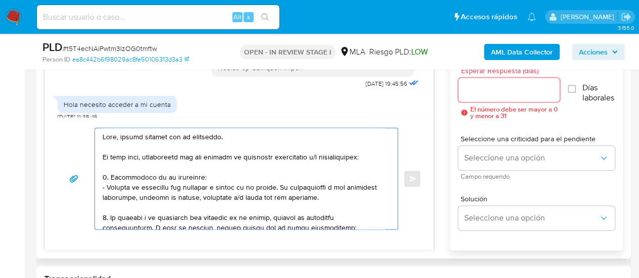
drag, startPoint x: 105, startPoint y: 218, endPoint x: 104, endPoint y: 177, distance: 40.4
click at [104, 177] on textarea at bounding box center [243, 178] width 282 height 101
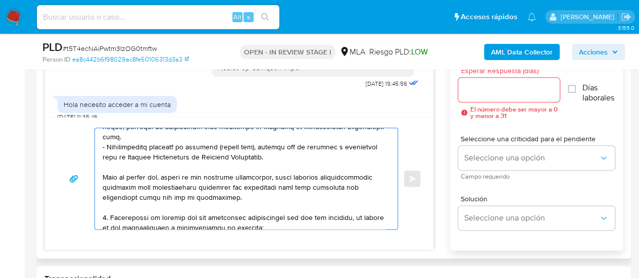
scroll to position [101, 0]
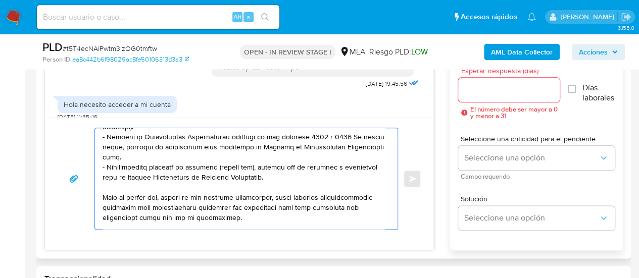
drag, startPoint x: 103, startPoint y: 184, endPoint x: 328, endPoint y: 177, distance: 225.3
click at [328, 177] on textarea at bounding box center [243, 178] width 282 height 101
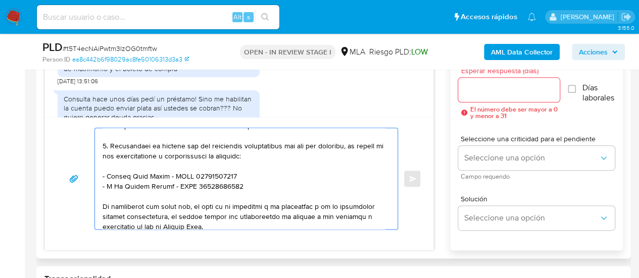
scroll to position [151, 0]
click at [106, 146] on textarea at bounding box center [243, 178] width 282 height 101
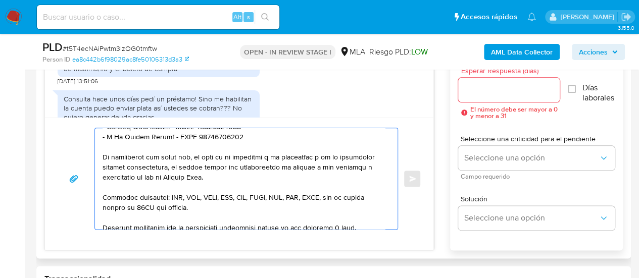
click at [124, 164] on textarea at bounding box center [243, 178] width 282 height 101
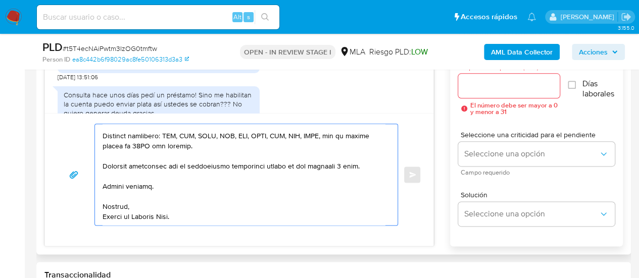
scroll to position [572, 0]
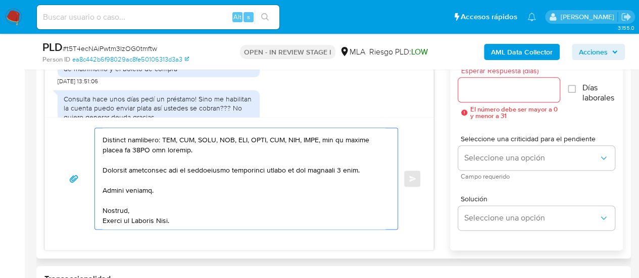
type textarea "Hola, muchas gracias por tu respuesta. En este caso, necesitamos que nos brinde…"
click at [508, 96] on div at bounding box center [509, 90] width 102 height 24
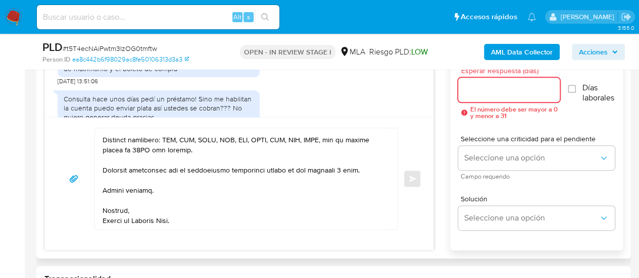
click at [499, 89] on input "Esperar Respuesta (días)" at bounding box center [509, 89] width 102 height 13
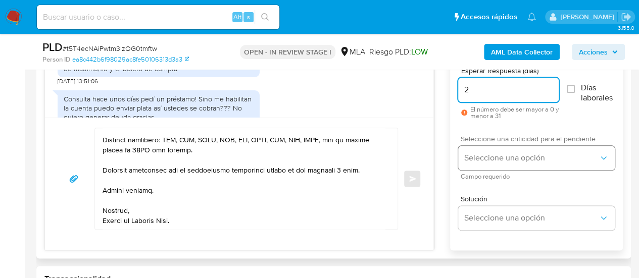
type input "2"
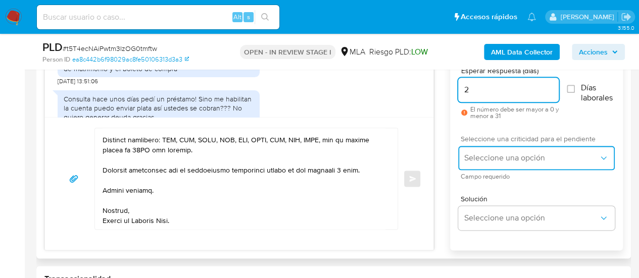
click at [481, 153] on span "Seleccione una opción" at bounding box center [531, 158] width 134 height 10
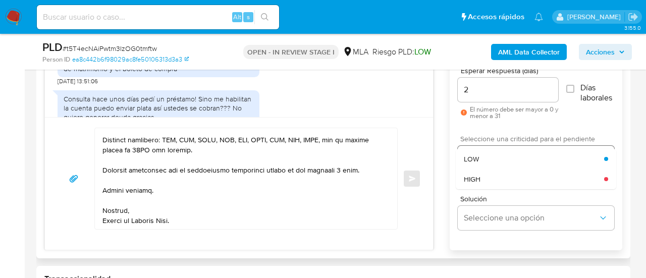
click at [494, 174] on div "HIGH" at bounding box center [534, 179] width 140 height 20
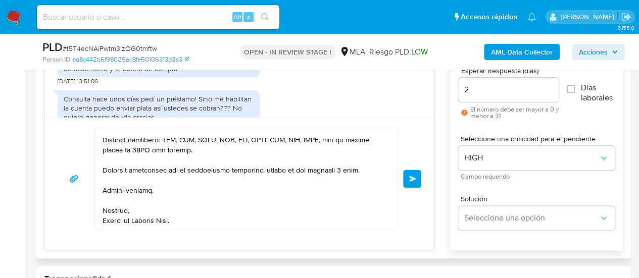
click at [424, 182] on div "Enviar" at bounding box center [239, 178] width 388 height 123
click at [413, 177] on span "Enviar" at bounding box center [412, 179] width 7 height 6
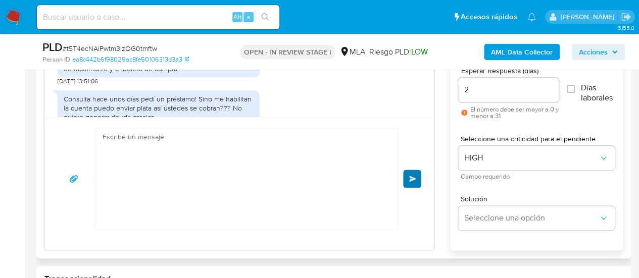
scroll to position [2375, 0]
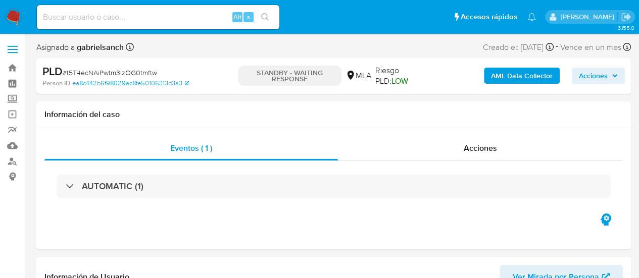
select select "10"
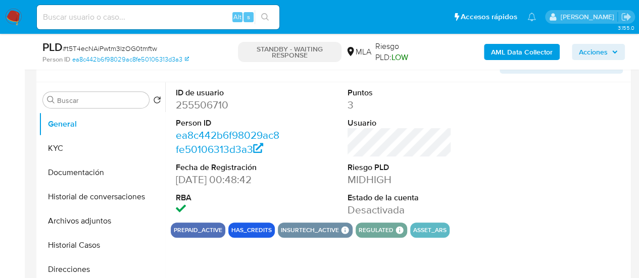
scroll to position [252, 0]
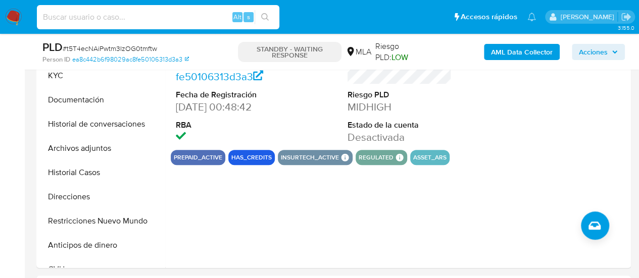
click at [123, 13] on input at bounding box center [158, 17] width 242 height 13
paste input "607nEzl1UySd83eHi7Y371jJ"
type input "607nEzl1UySd83eHi7Y371jJ"
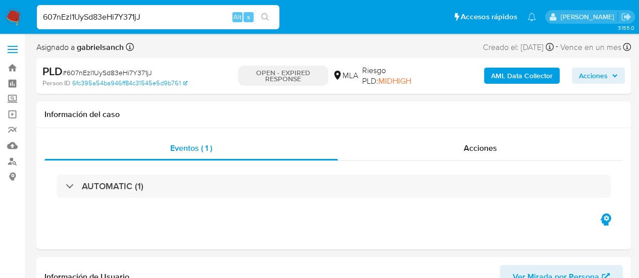
select select "10"
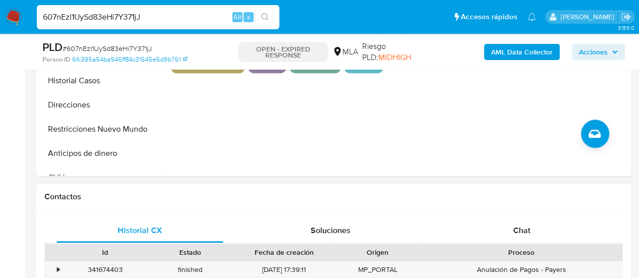
scroll to position [404, 0]
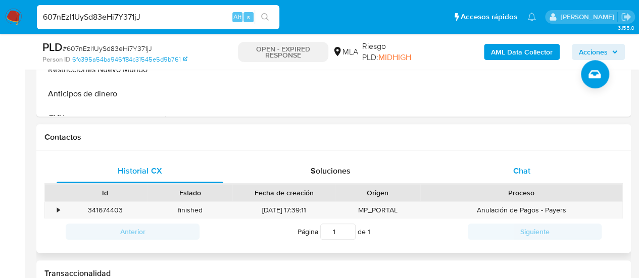
click at [565, 165] on div "Chat" at bounding box center [521, 171] width 167 height 24
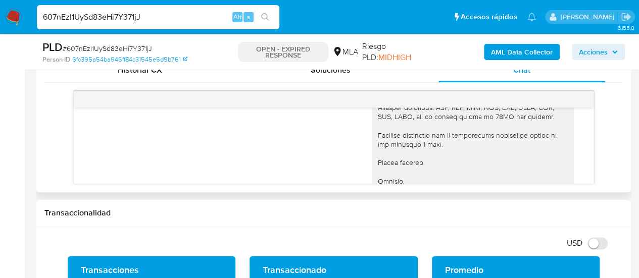
scroll to position [1310, 0]
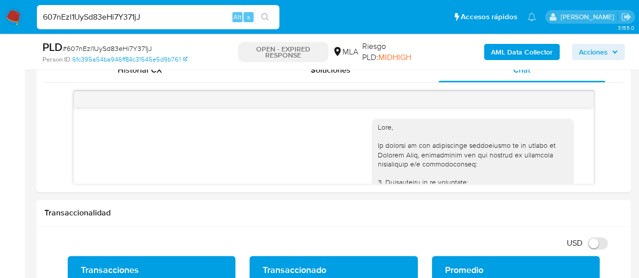
click at [91, 19] on input "607nEzl1UySd83eHi7Y371jJ" at bounding box center [158, 17] width 242 height 13
paste input "RbbPPR8vlINblbYKRtPJCrSq"
type input "RbbPPR8vlINblbYKRtPJCrSq"
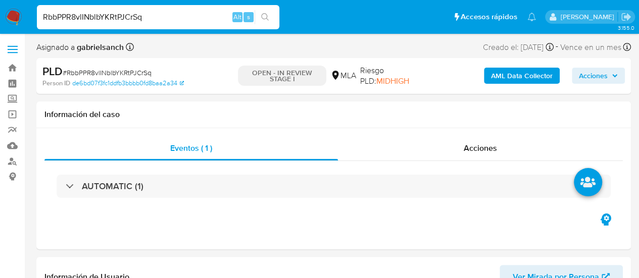
select select "10"
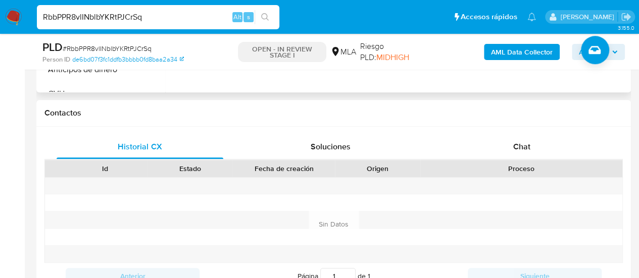
scroll to position [505, 0]
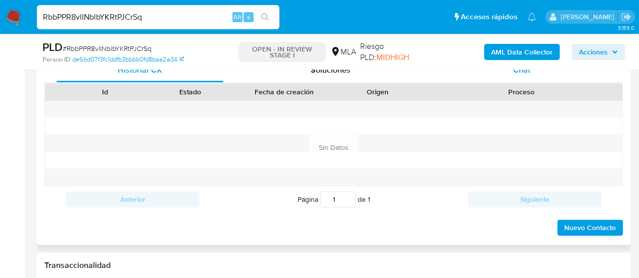
click at [501, 71] on div "Chat" at bounding box center [521, 70] width 167 height 24
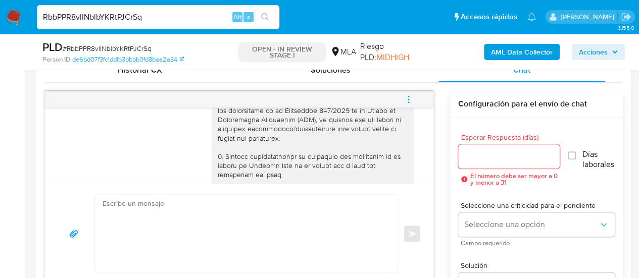
scroll to position [0, 0]
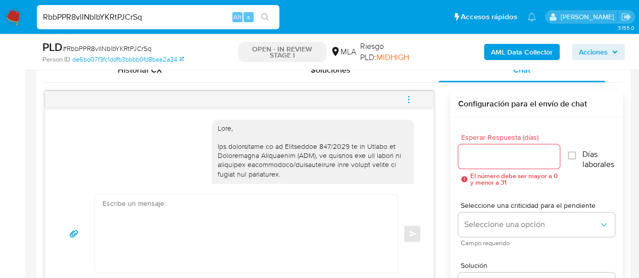
click at [115, 16] on input "RbbPPR8vlINblbYKRtPJCrSq" at bounding box center [158, 17] width 242 height 13
paste input "ZwXNGNfvk7RvDEXrNcQYIE3t"
type input "ZwXNGNfvk7RvDEXrNcQYIE3t"
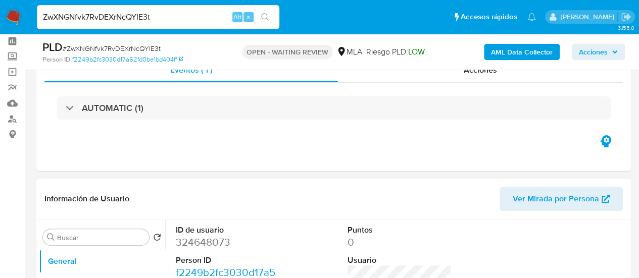
select select "10"
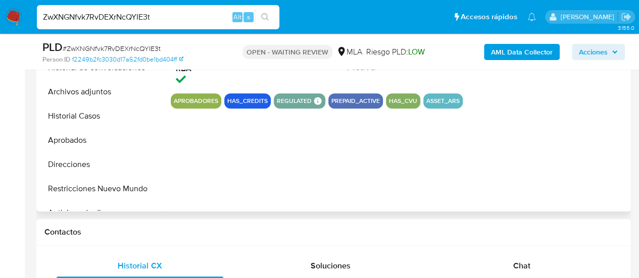
scroll to position [404, 0]
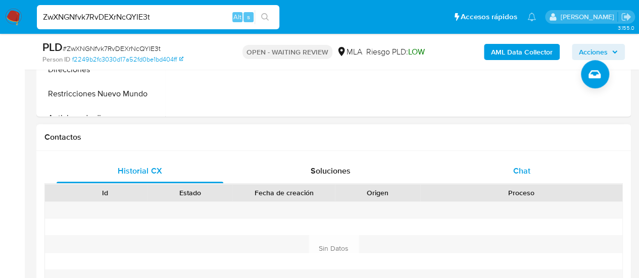
click at [508, 166] on div "Chat" at bounding box center [521, 171] width 167 height 24
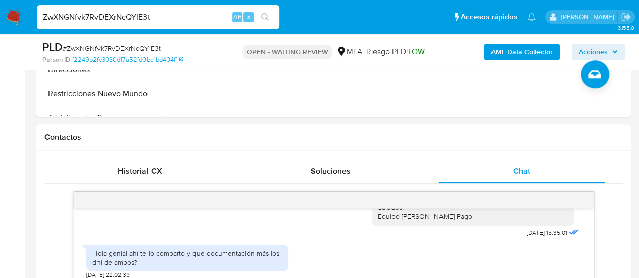
scroll to position [454, 0]
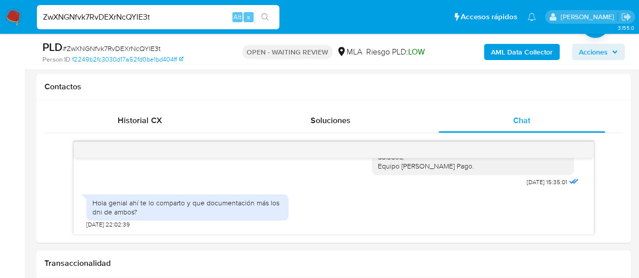
click at [112, 18] on input "ZwXNGNfvk7RvDEXrNcQYIE3t" at bounding box center [158, 17] width 242 height 13
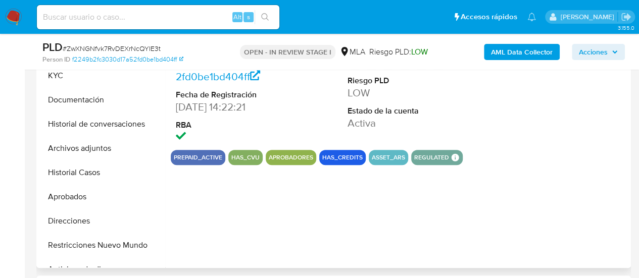
select select "10"
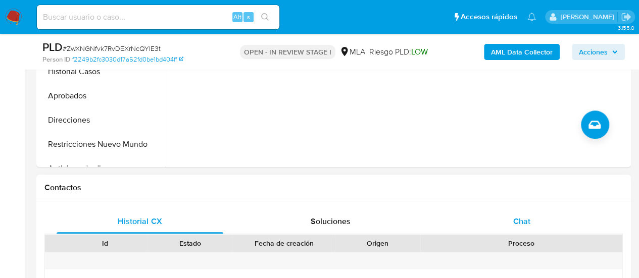
scroll to position [454, 0]
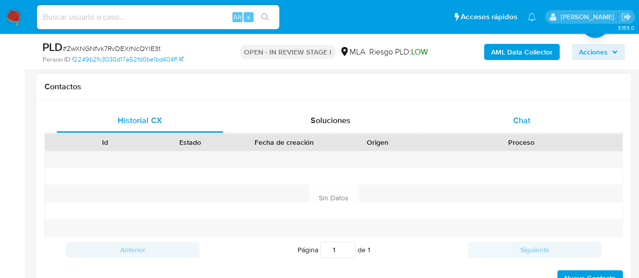
click at [517, 119] on span "Chat" at bounding box center [521, 121] width 17 height 12
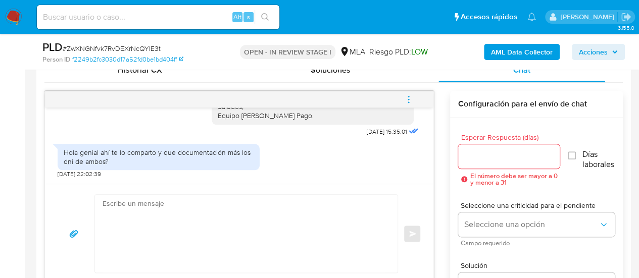
scroll to position [1320, 0]
click at [201, 217] on textarea at bounding box center [243, 234] width 282 height 78
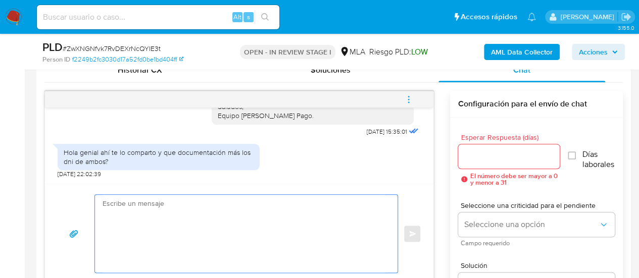
paste textarea "Hola, Esperamos que te encuentres muy bien. Te consultamos si tuviste oportunid…"
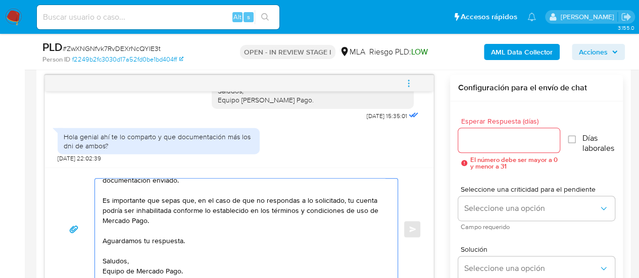
scroll to position [0, 0]
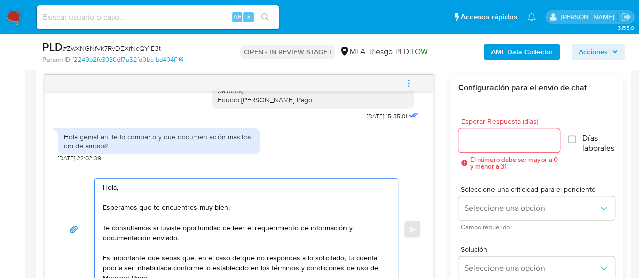
click at [129, 189] on textarea "Hola, Esperamos que te encuentres muy bien. Te consultamos si tuviste oportunid…" at bounding box center [243, 229] width 282 height 101
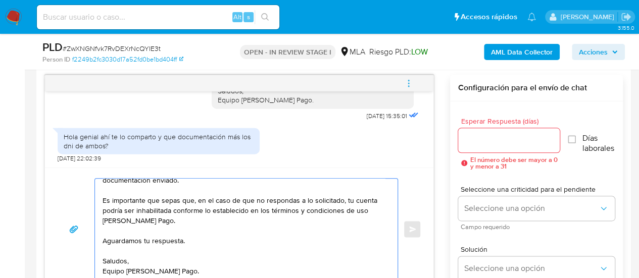
scroll to position [68, 0]
type textarea "Hola, muchas gracias por tu respuesta. Esperamos que te encuentres muy bien. Te…"
click at [487, 148] on div at bounding box center [509, 140] width 102 height 24
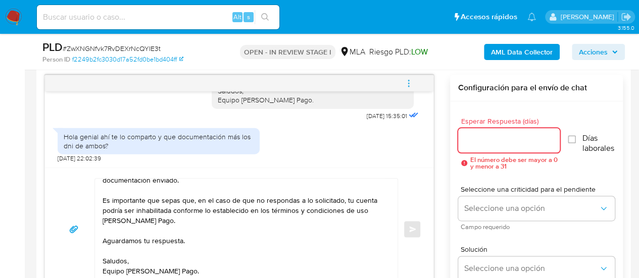
click at [486, 143] on input "Esperar Respuesta (días)" at bounding box center [509, 140] width 102 height 13
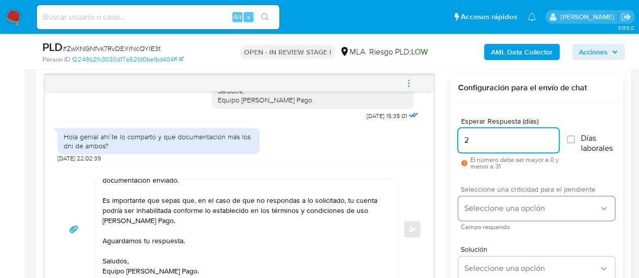
type input "2"
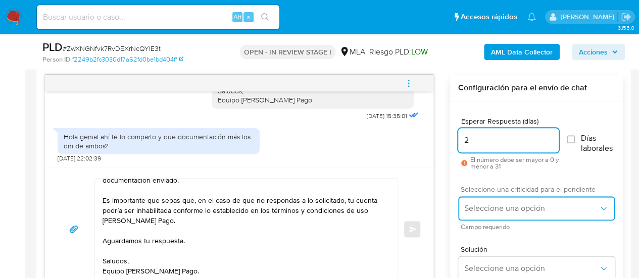
click at [479, 213] on button "Seleccione una opción" at bounding box center [536, 208] width 157 height 24
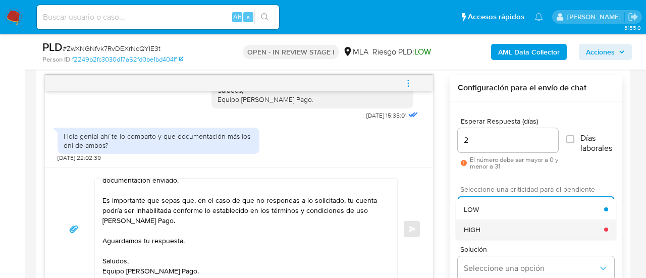
click at [497, 237] on div "HIGH" at bounding box center [534, 230] width 140 height 20
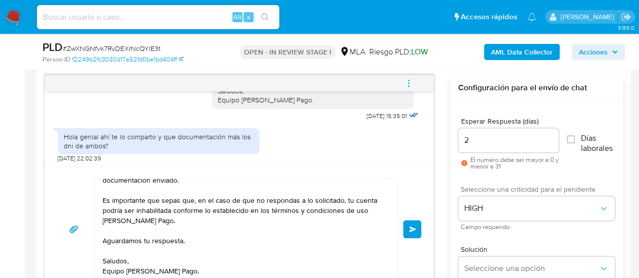
click at [409, 231] on span "Enviar" at bounding box center [412, 229] width 7 height 6
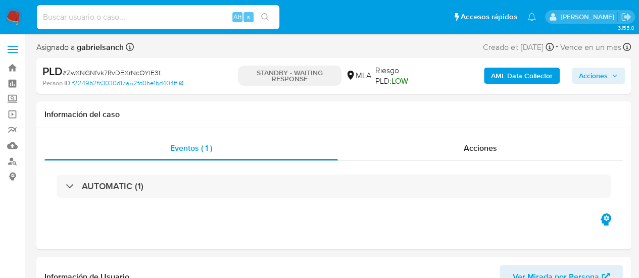
click at [119, 15] on input at bounding box center [158, 17] width 242 height 13
paste input "7uKpIcrQwq2UgjXEnSrSqJam"
type input "7uKpIcrQwq2UgjXEnSrSqJam"
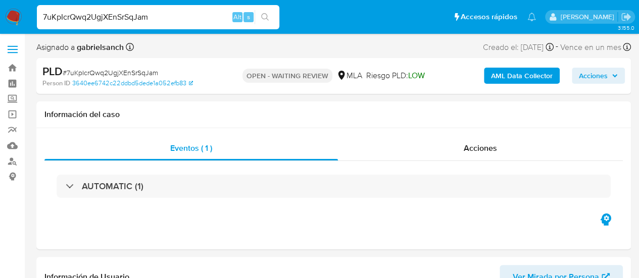
select select "10"
click at [389, 114] on h1 "Información del caso" at bounding box center [333, 115] width 578 height 10
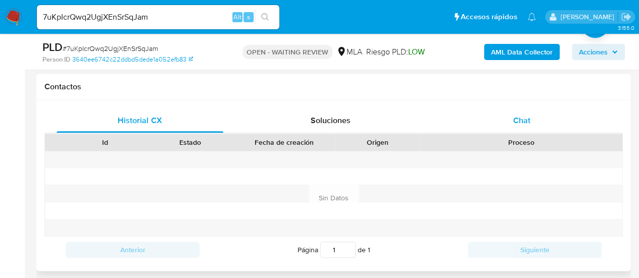
click at [502, 115] on div "Chat" at bounding box center [521, 121] width 167 height 24
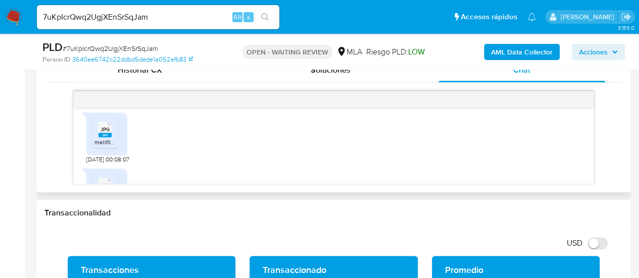
scroll to position [1652, 0]
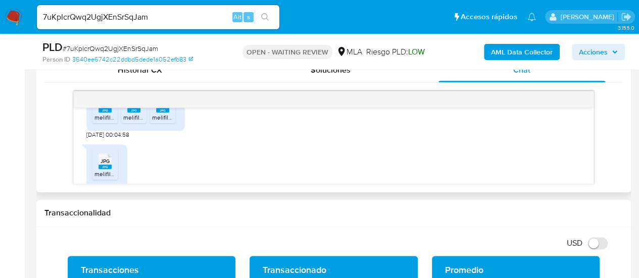
click at [103, 109] on span "JPG" at bounding box center [104, 105] width 9 height 7
click at [130, 113] on rect at bounding box center [133, 110] width 13 height 5
click at [158, 113] on rect at bounding box center [162, 110] width 13 height 5
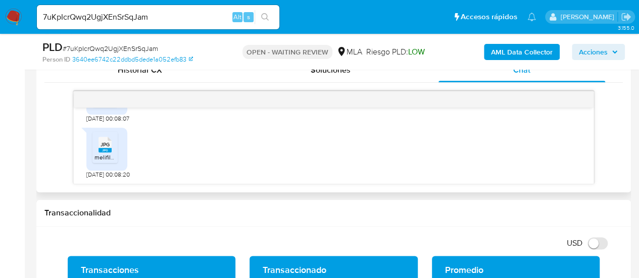
scroll to position [1753, 0]
click at [106, 110] on div "JPG JPG melifile7261422624220821361.jpg" at bounding box center [106, 93] width 41 height 43
click at [108, 107] on rect at bounding box center [116, 99] width 16 height 13
click at [109, 145] on span "JPG" at bounding box center [104, 144] width 9 height 7
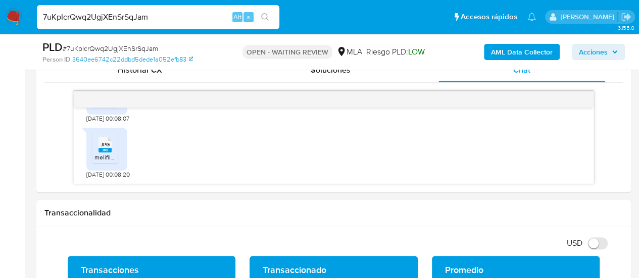
click at [97, 11] on input "7uKpIcrQwq2UgjXEnSrSqJam" at bounding box center [158, 17] width 242 height 13
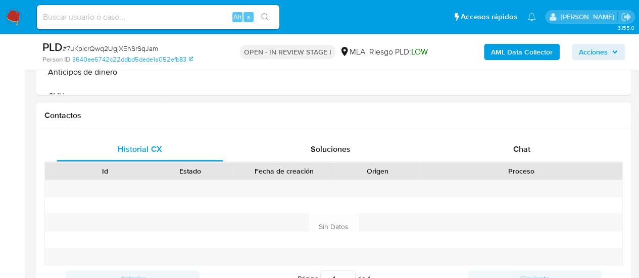
scroll to position [454, 0]
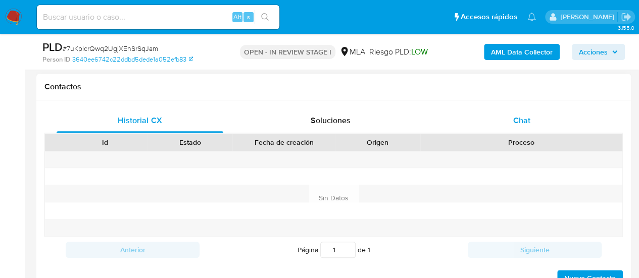
click at [523, 123] on span "Chat" at bounding box center [521, 121] width 17 height 12
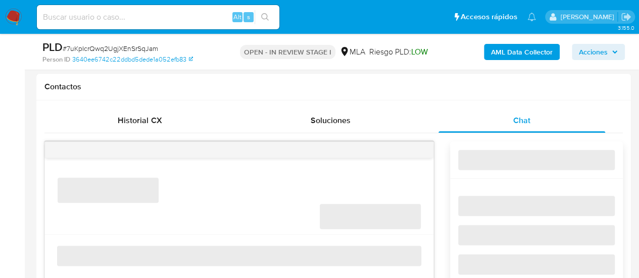
select select "10"
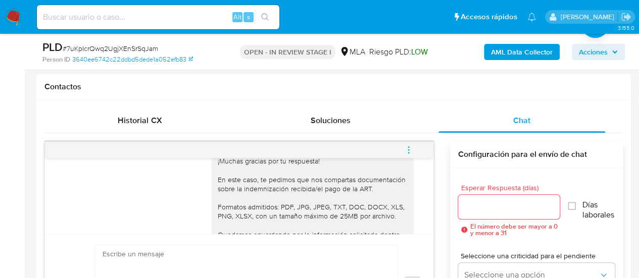
scroll to position [1451, 0]
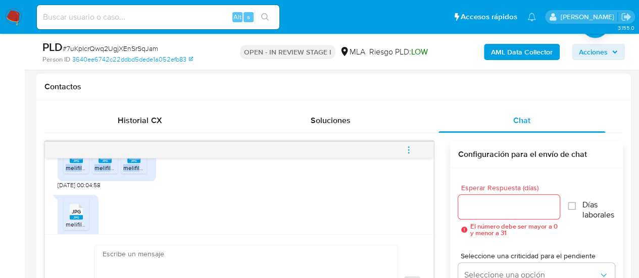
drag, startPoint x: 211, startPoint y: 191, endPoint x: 247, endPoint y: 203, distance: 38.6
click at [247, 203] on div "[DATE] 19:54:24 Hola, Esperamos que te encuentres muy bien. Te consultamos si t…" at bounding box center [239, 196] width 388 height 76
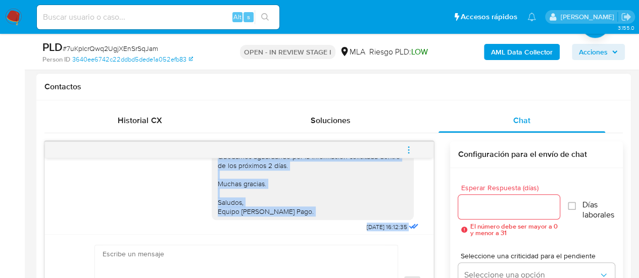
click at [301, 200] on div "Hola, ¡Muchas gracias por tu respuesta! En este caso, te pedimos que nos compar…" at bounding box center [313, 138] width 190 height 156
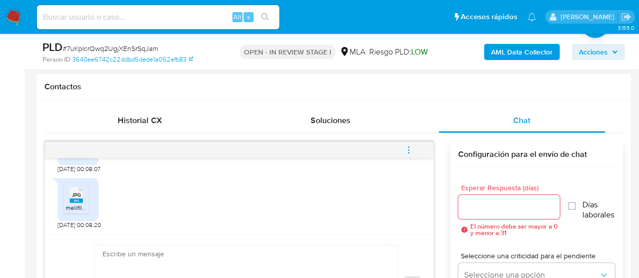
scroll to position [1753, 0]
paste textarea "Hola, ¡Muchas gracias por tu respuesta! Confirmamos la recepción de la document…"
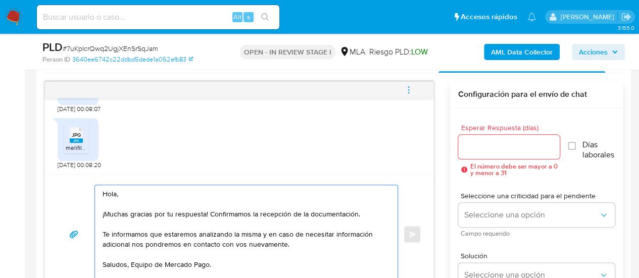
type textarea "Hola, ¡Muchas gracias por tu respuesta! Confirmamos la recepción de la document…"
click at [479, 137] on div at bounding box center [509, 147] width 102 height 24
click at [483, 140] on input "Esperar Respuesta (días)" at bounding box center [509, 146] width 102 height 13
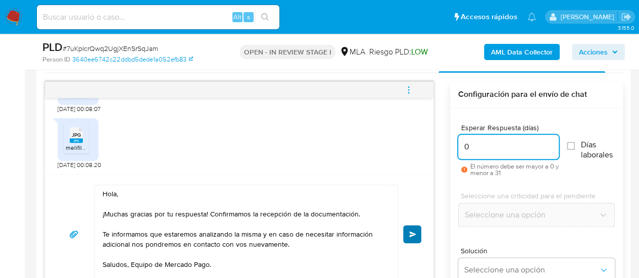
type input "0"
click at [411, 232] on span "Enviar" at bounding box center [412, 234] width 7 height 6
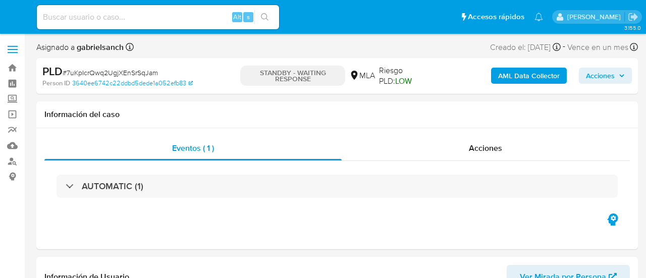
select select "10"
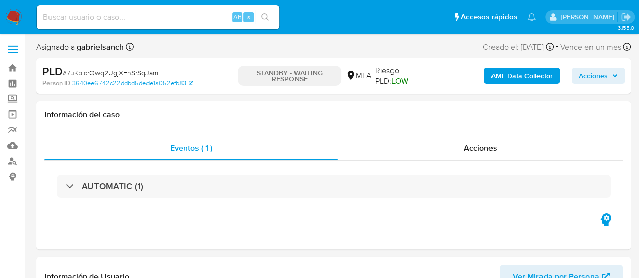
click at [110, 17] on input at bounding box center [158, 17] width 242 height 13
paste input "ln8p25ZHf0LgpyYX13JOYmD5"
type input "ln8p25ZHf0LgpyYX13JOYmD5"
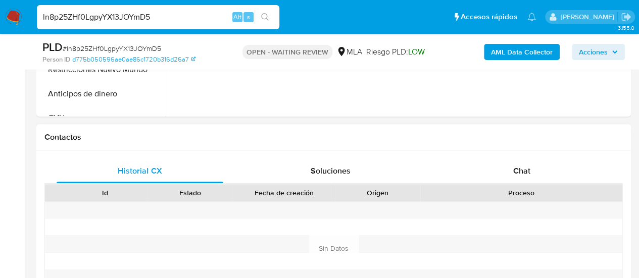
select select "10"
click at [544, 167] on div "Chat" at bounding box center [521, 171] width 167 height 24
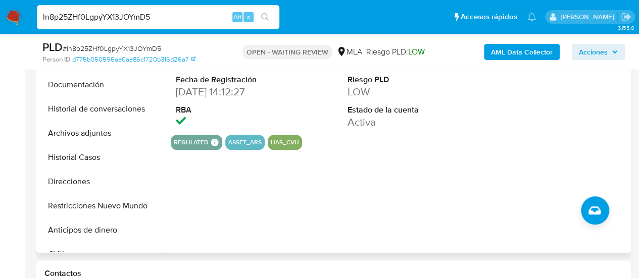
scroll to position [252, 0]
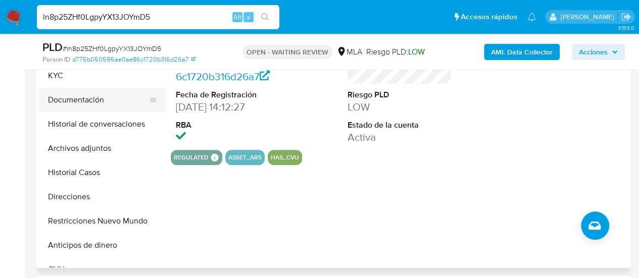
click at [78, 93] on button "Documentación" at bounding box center [98, 100] width 118 height 24
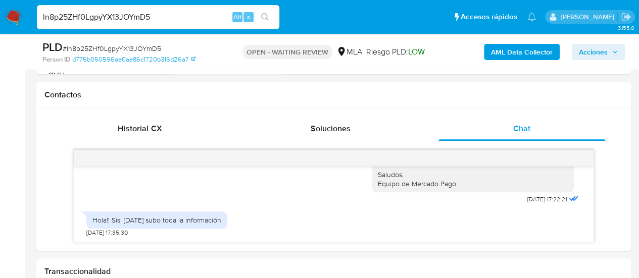
scroll to position [505, 0]
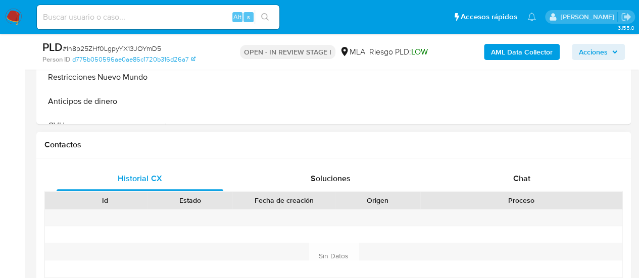
scroll to position [505, 0]
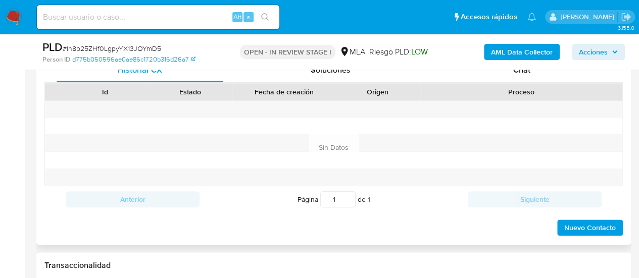
select select "10"
click at [471, 81] on div "Chat" at bounding box center [521, 70] width 167 height 24
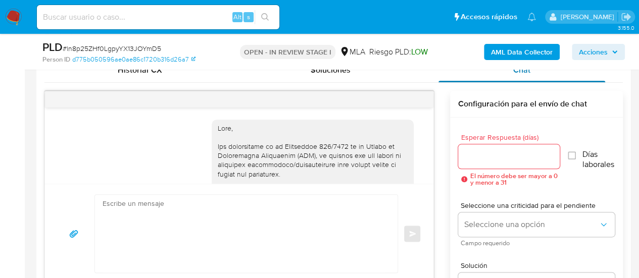
click at [472, 79] on div "Chat" at bounding box center [521, 70] width 167 height 24
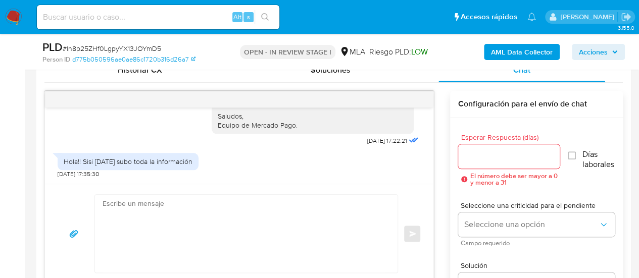
click at [160, 234] on textarea at bounding box center [243, 234] width 282 height 78
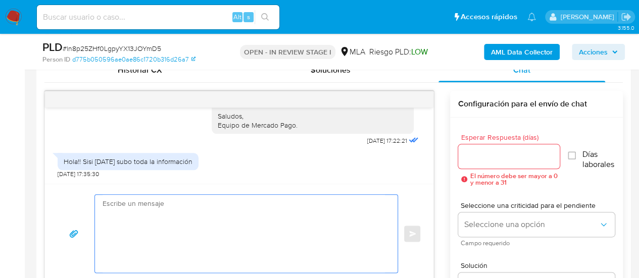
paste textarea "Hola, Esperamos que te encuentres muy bien. Te consultamos si tuviste oportunid…"
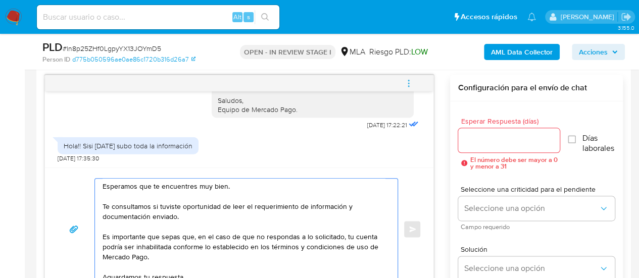
scroll to position [50, 0]
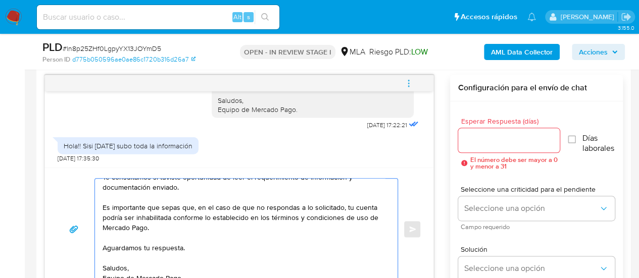
type textarea "Hola, Esperamos que te encuentres muy bien. Te consultamos si tuviste oportunid…"
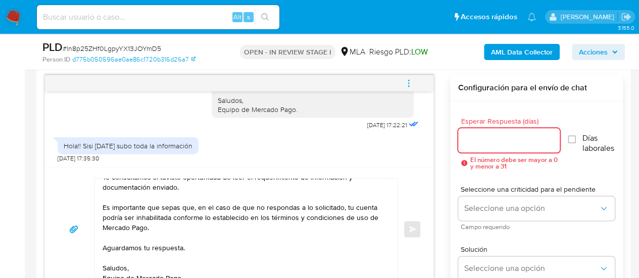
click at [489, 140] on input "Esperar Respuesta (días)" at bounding box center [509, 140] width 102 height 13
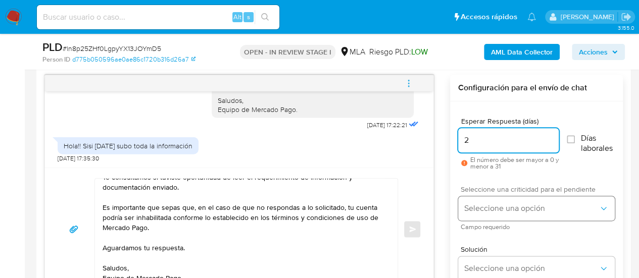
type input "2"
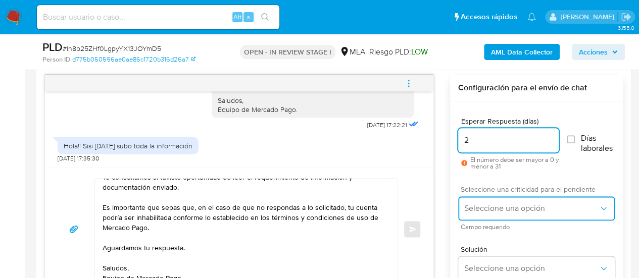
click at [468, 218] on button "Seleccione una opción" at bounding box center [536, 208] width 157 height 24
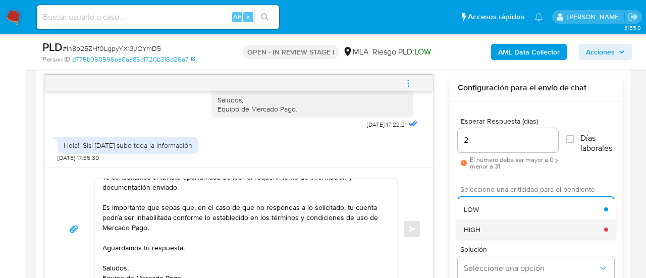
click at [482, 227] on div "HIGH" at bounding box center [534, 230] width 140 height 20
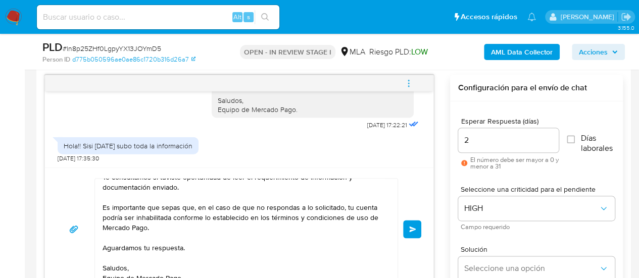
click at [420, 225] on button "Enviar" at bounding box center [412, 229] width 18 height 18
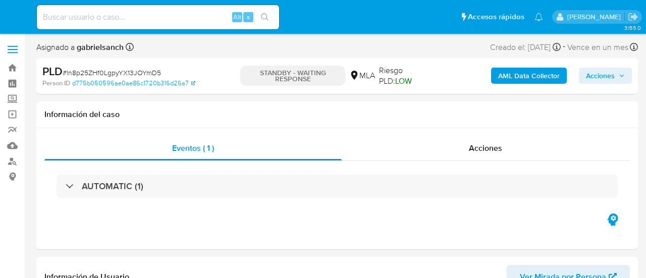
select select "10"
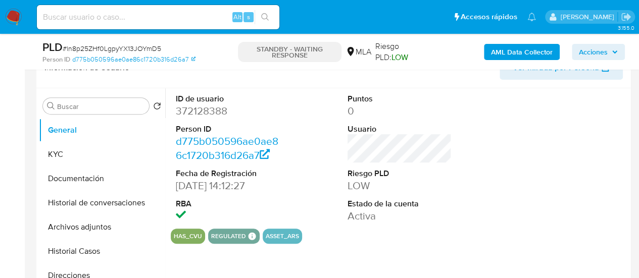
scroll to position [252, 0]
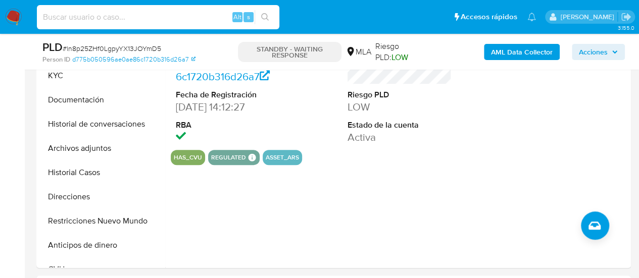
click at [161, 20] on input at bounding box center [158, 17] width 242 height 13
paste input "VFs99jVnIcTFNoCfAN8vwXdc"
type input "VFs99jVnIcTFNoCfAN8vwXdc"
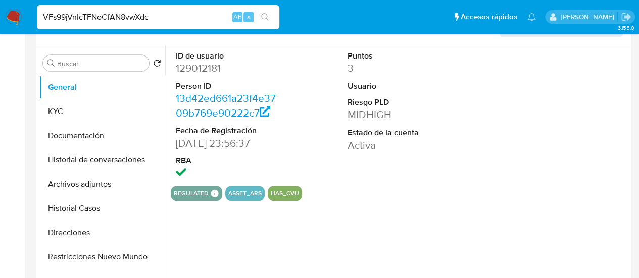
select select "10"
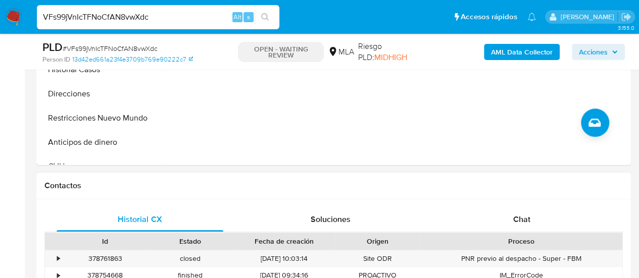
scroll to position [404, 0]
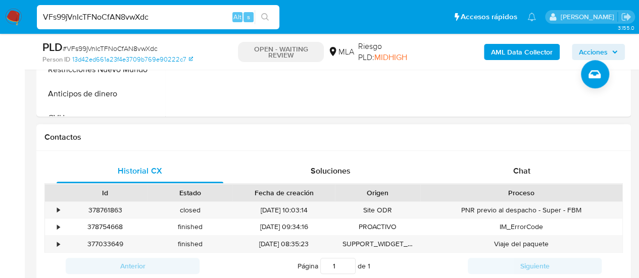
click at [524, 154] on div "Historial CX Soluciones Chat Id Estado Fecha de creación Origen Proceso • 37876…" at bounding box center [333, 219] width 594 height 137
click at [526, 162] on div "Chat" at bounding box center [521, 171] width 167 height 24
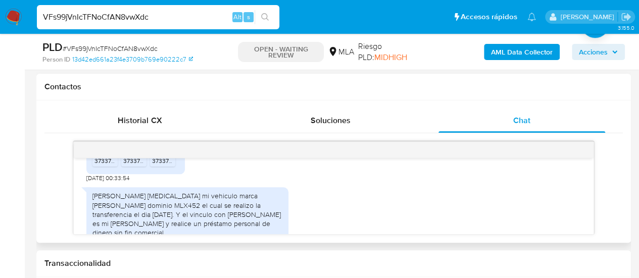
scroll to position [1653, 0]
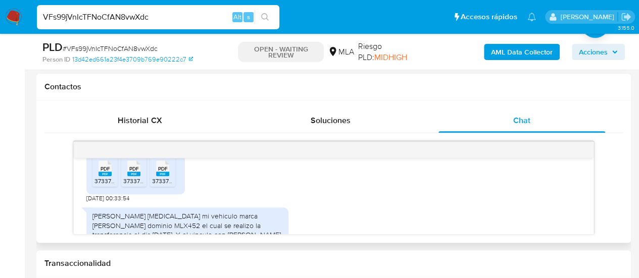
click at [109, 172] on span "PDF" at bounding box center [105, 169] width 10 height 7
click at [133, 172] on span "PDF" at bounding box center [134, 169] width 10 height 7
click at [161, 172] on span "PDF" at bounding box center [163, 169] width 10 height 7
click at [94, 20] on input "VFs99jVnIcTFNoCfAN8vwXdc" at bounding box center [158, 17] width 242 height 13
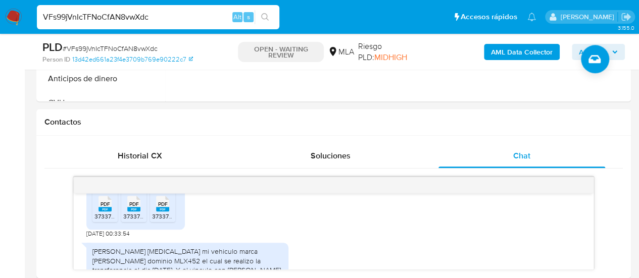
click at [94, 20] on input "VFs99jVnIcTFNoCfAN8vwXdc" at bounding box center [158, 17] width 242 height 13
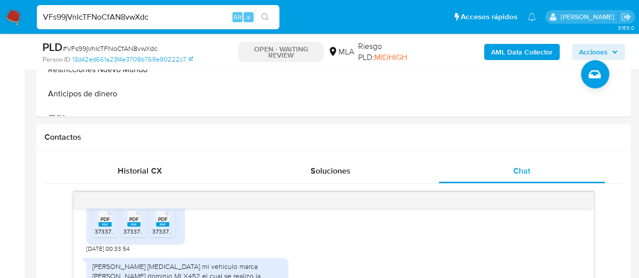
paste input "PFaJLwI6nz19m3o4MB02dJKD"
type input "PFaJLwI6nz19m3o4MB02dJKD"
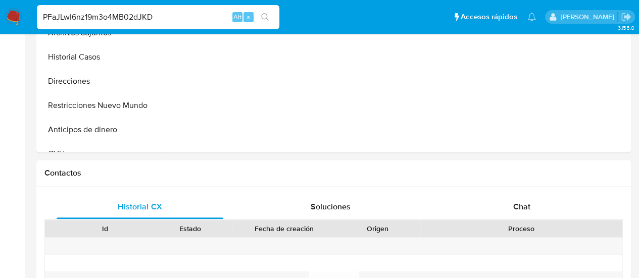
select select "10"
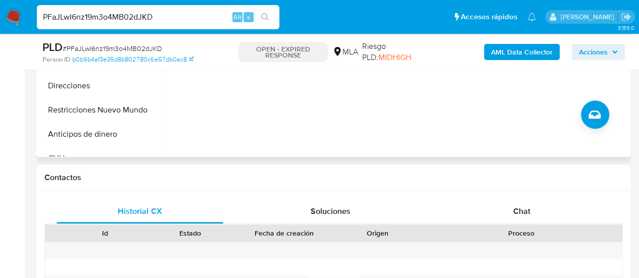
scroll to position [404, 0]
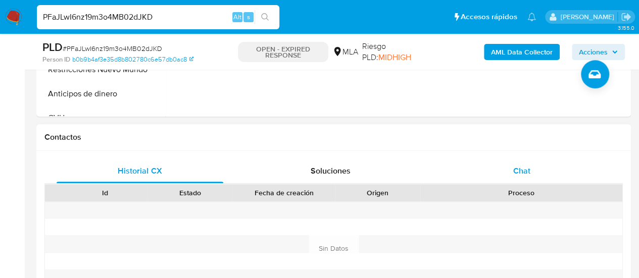
click at [534, 167] on div "Chat" at bounding box center [521, 171] width 167 height 24
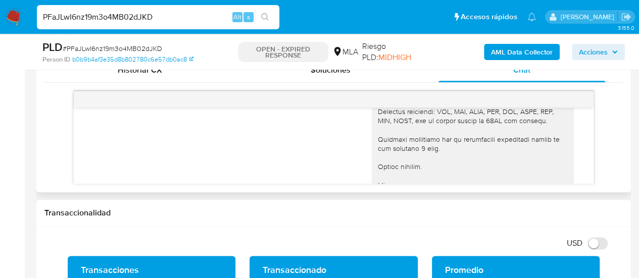
scroll to position [1152, 0]
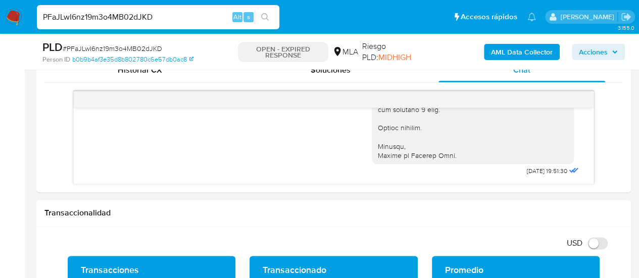
click at [99, 17] on input "PFaJLwI6nz19m3o4MB02dJKD" at bounding box center [158, 17] width 242 height 13
paste input "sPtmaNm4MJm49CifzgghpXeB"
type input "sPtmaNm4MJm49CifzgghpXeB"
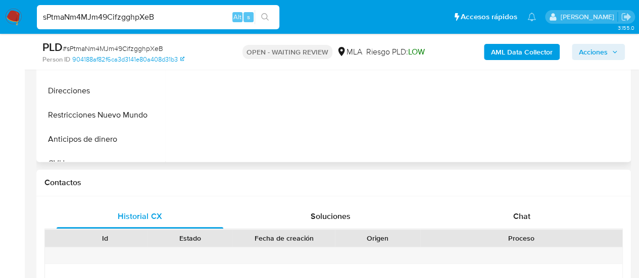
scroll to position [404, 0]
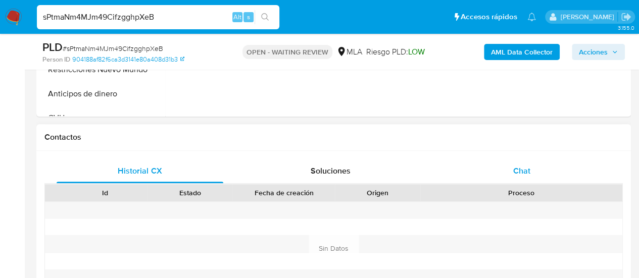
click at [539, 168] on div "Chat" at bounding box center [521, 171] width 167 height 24
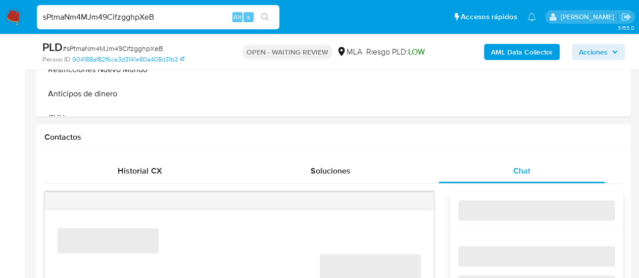
scroll to position [505, 0]
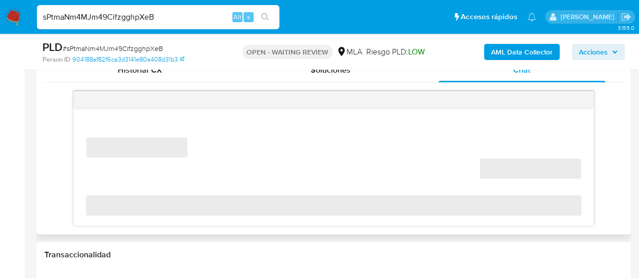
select select "10"
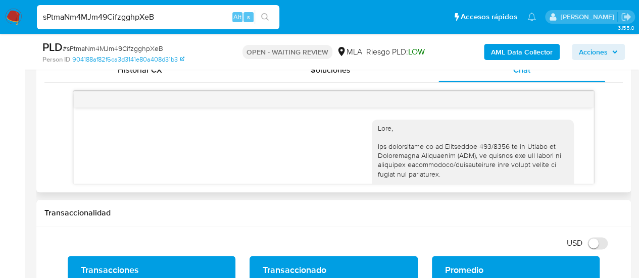
scroll to position [1300, 0]
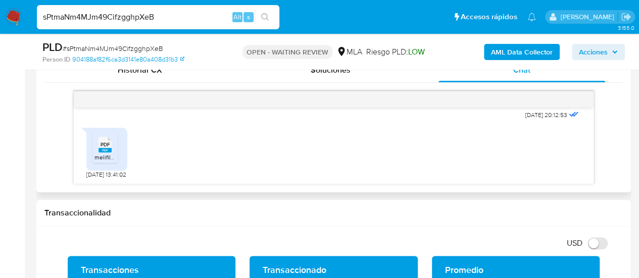
click at [114, 145] on div "PDF PDF" at bounding box center [104, 144] width 21 height 20
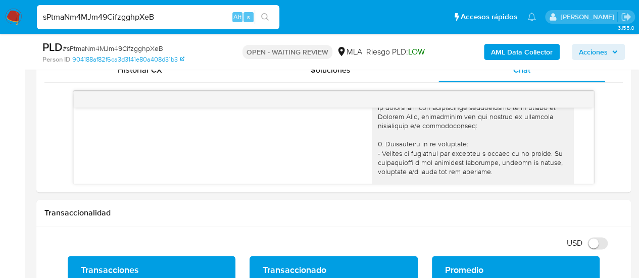
scroll to position [795, 0]
click at [82, 19] on input "sPtmaNm4MJm49CifzgghpXeB" at bounding box center [158, 17] width 242 height 13
paste input "OLYSNEeLM0002xhwvOJTLzlY"
type input "OLYSNEeLM0002xhwvOJTLzlY"
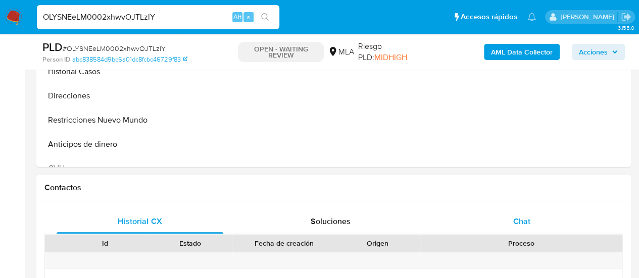
click at [504, 215] on div "Chat" at bounding box center [521, 222] width 167 height 24
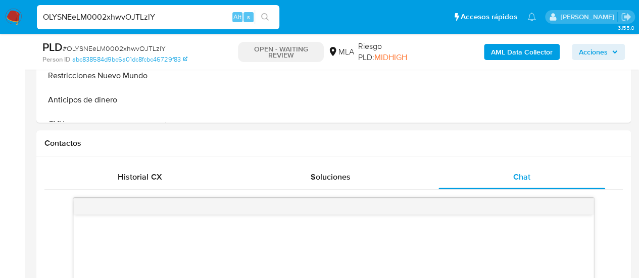
select select "10"
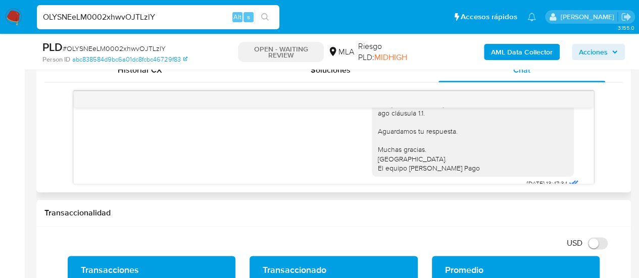
scroll to position [628, 0]
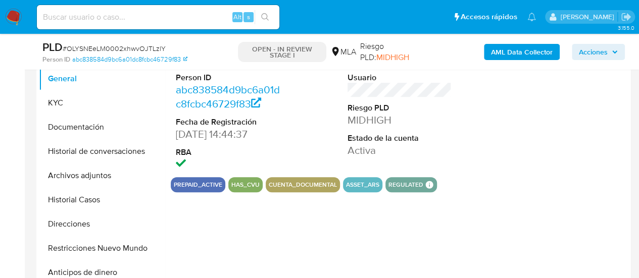
scroll to position [303, 0]
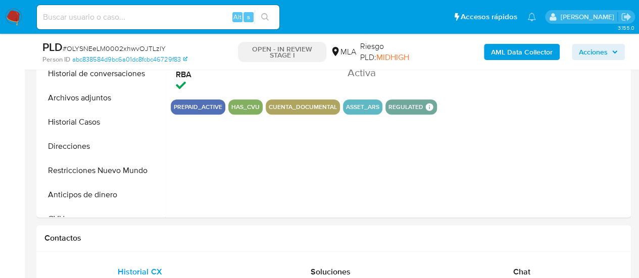
select select "10"
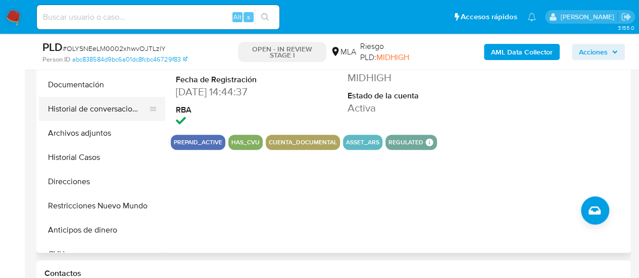
scroll to position [252, 0]
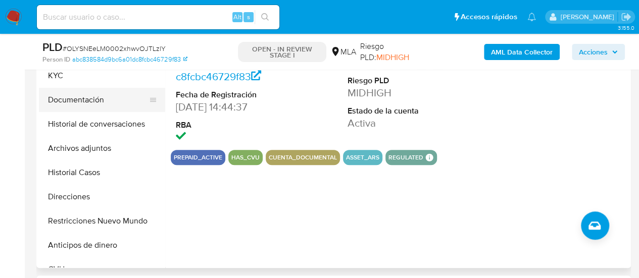
click at [106, 103] on button "Documentación" at bounding box center [98, 100] width 118 height 24
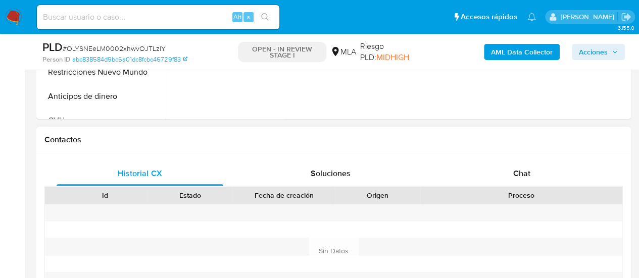
scroll to position [404, 0]
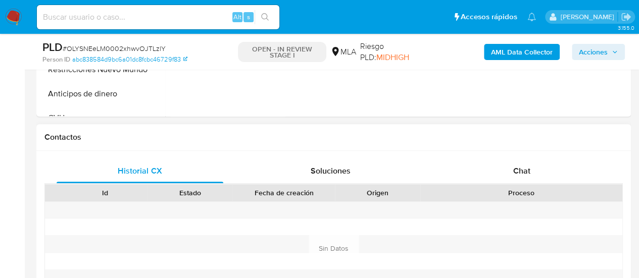
click at [560, 153] on div "Historial CX Soluciones Chat Id Estado Fecha de creación Origen Proceso Anterio…" at bounding box center [333, 248] width 594 height 195
click at [560, 157] on div "Historial CX Soluciones Chat Id Estado Fecha de creación Origen Proceso Anterio…" at bounding box center [333, 248] width 594 height 195
click at [562, 166] on div "Chat" at bounding box center [521, 171] width 167 height 24
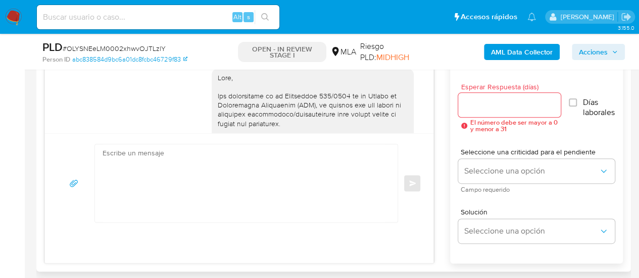
scroll to position [779, 0]
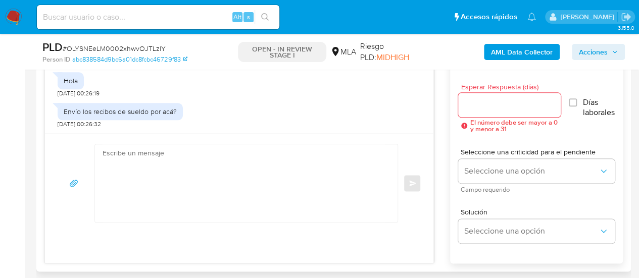
click at [260, 169] on textarea at bounding box center [243, 183] width 282 height 78
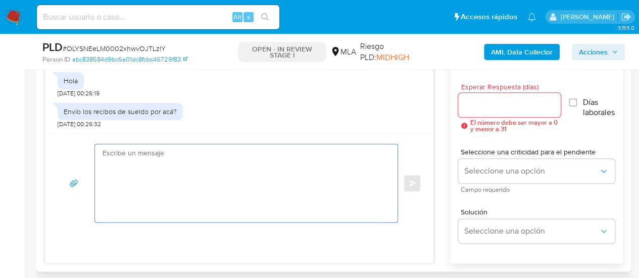
paste textarea "Lore, ipsumd sitamet con ad elitseddo. Ei temp inci, utlaboreetd mag, ali enim …"
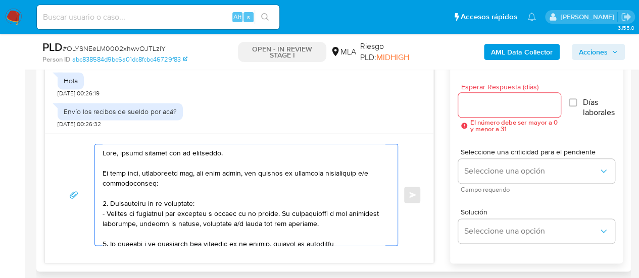
scroll to position [347, 0]
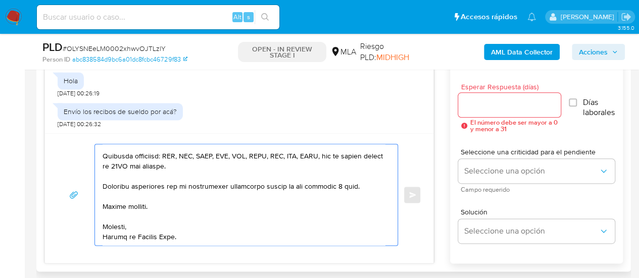
type textarea "Lore, ipsumd sitamet con ad elitseddo. Ei temp inci, utlaboreetd mag, ali enim …"
click at [505, 101] on input "Esperar Respuesta (días)" at bounding box center [509, 104] width 102 height 13
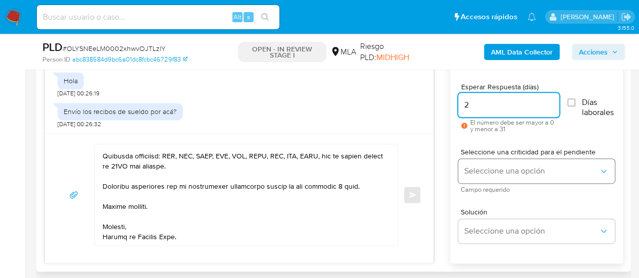
type input "2"
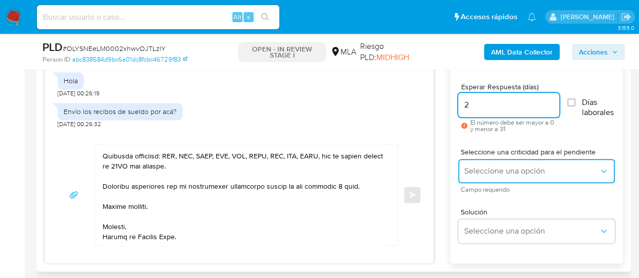
click at [481, 163] on button "Seleccione una opción" at bounding box center [536, 171] width 157 height 24
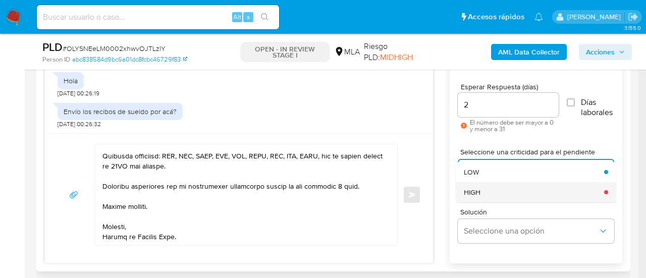
click at [480, 191] on span "HIGH" at bounding box center [472, 192] width 17 height 9
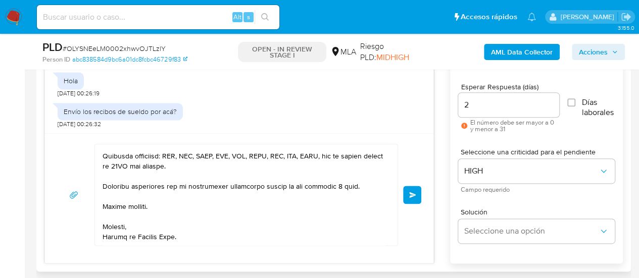
click at [413, 199] on button "Enviar" at bounding box center [412, 195] width 18 height 18
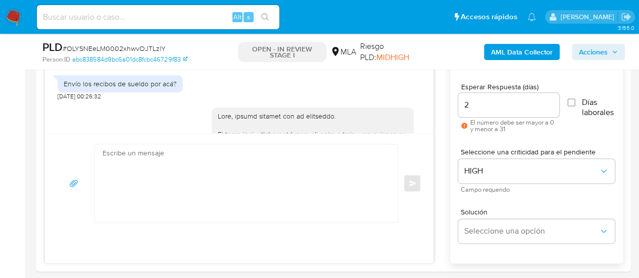
scroll to position [1277, 0]
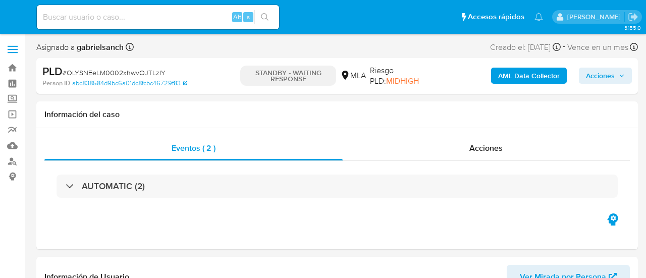
select select "10"
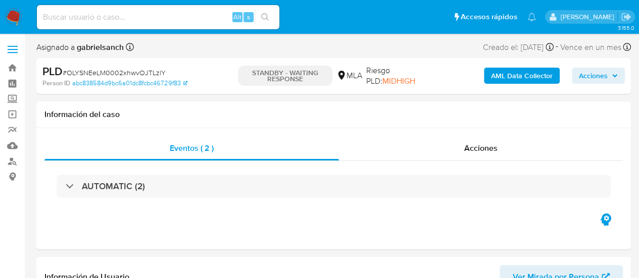
click at [131, 21] on input at bounding box center [158, 17] width 242 height 13
paste input "kZebRQR2wvj9TZetXv5nJtsh"
type input "kZebRQR2wvj9TZetXv5nJtsh"
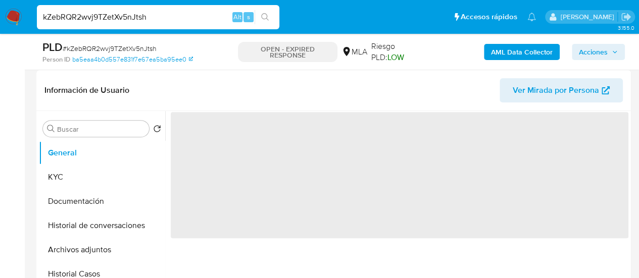
scroll to position [151, 0]
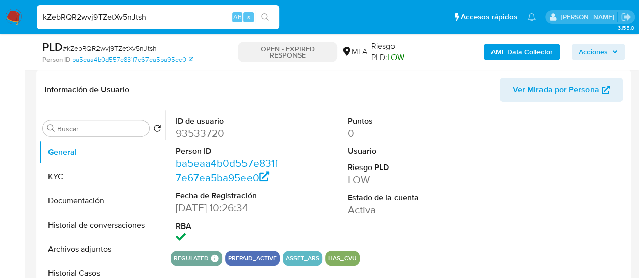
select select "10"
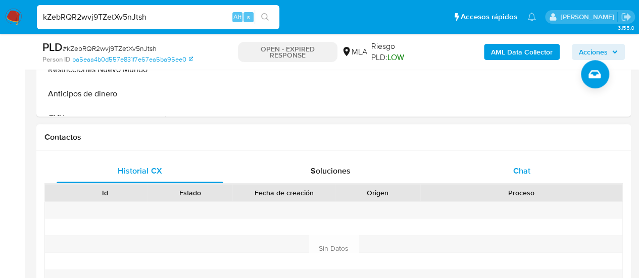
click at [489, 164] on div "Chat" at bounding box center [521, 171] width 167 height 24
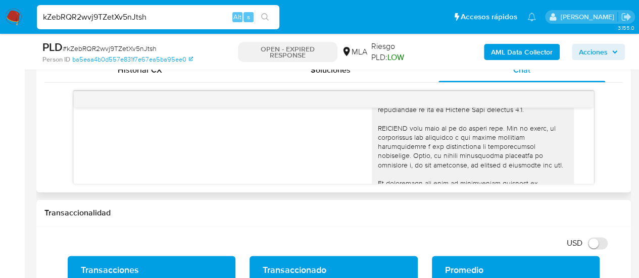
scroll to position [707, 0]
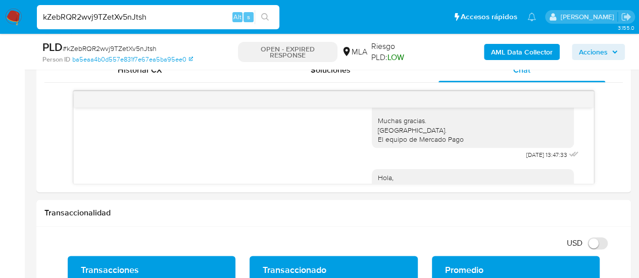
click at [109, 19] on input "kZebRQR2wvj9TZetXv5nJtsh" at bounding box center [158, 17] width 242 height 13
paste input "aAS1strQCIZbz4bOuPPVHBRq"
type input "aAS1strQCIZbz4bOuPPVHBRq"
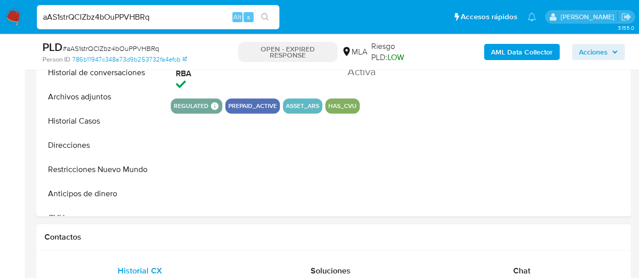
select select "10"
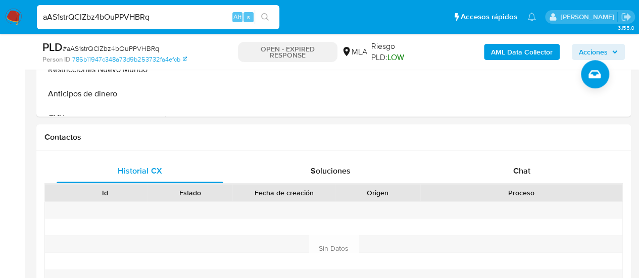
click at [101, 17] on input "aAS1strQCIZbz4bOuPPVHBRq" at bounding box center [158, 17] width 242 height 13
paste input "B92PsxegtssBDNeA5uT7Z5Mw"
type input "B92PsxegtssBDNeA5uT7Z5Mw"
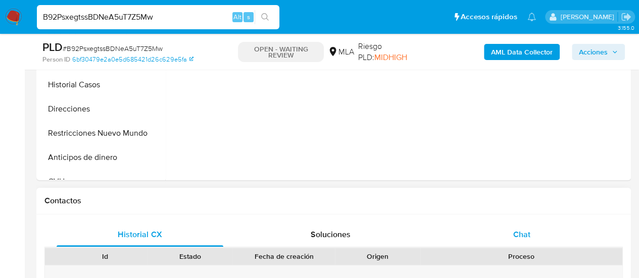
scroll to position [404, 0]
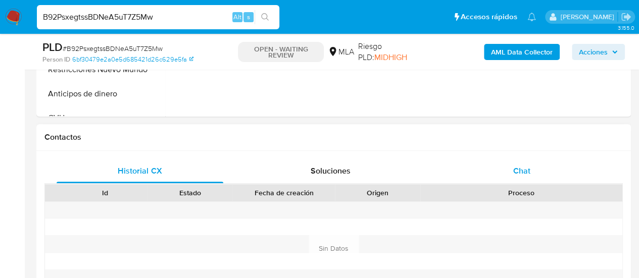
click at [521, 174] on span "Chat" at bounding box center [521, 171] width 17 height 12
select select "10"
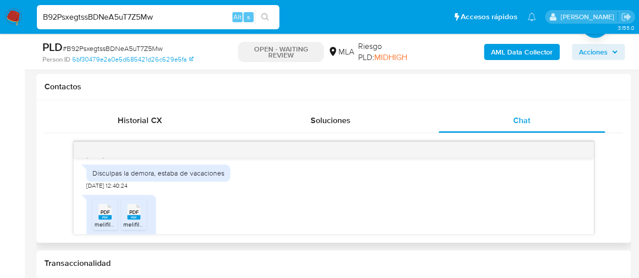
scroll to position [606, 0]
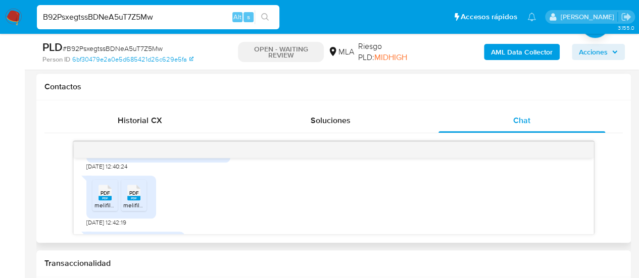
click at [102, 200] on icon at bounding box center [104, 193] width 13 height 16
click at [144, 201] on div "PDF PDF" at bounding box center [133, 192] width 21 height 20
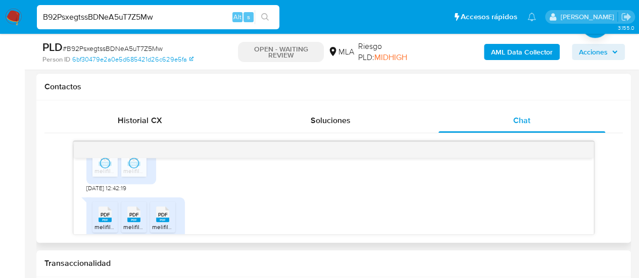
scroll to position [656, 0]
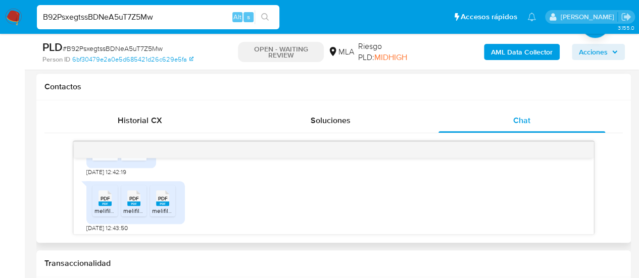
click at [100, 202] on span "PDF" at bounding box center [105, 198] width 10 height 7
click at [142, 207] on div "PDF PDF" at bounding box center [133, 197] width 21 height 20
click at [156, 207] on icon "PDF" at bounding box center [162, 198] width 13 height 18
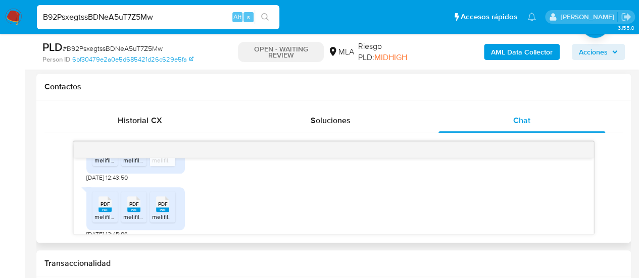
click at [108, 200] on rect at bounding box center [116, 193] width 16 height 13
click at [130, 221] on span "melifile6912459364518080207.pdf" at bounding box center [169, 217] width 93 height 9
click at [157, 212] on icon at bounding box center [162, 204] width 13 height 16
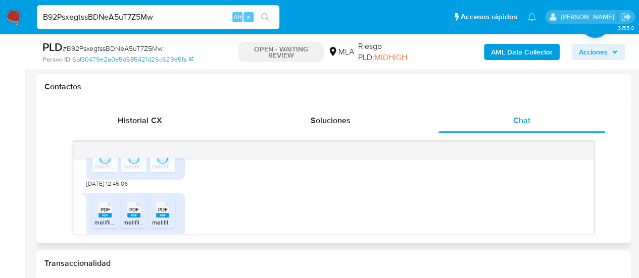
scroll to position [808, 0]
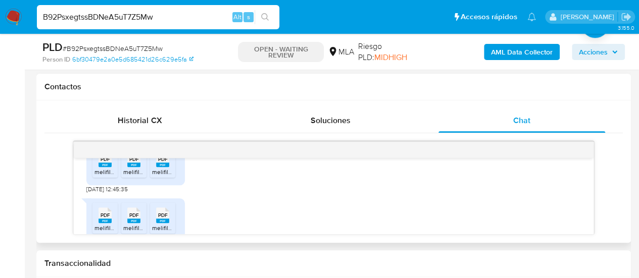
click at [99, 167] on rect at bounding box center [104, 165] width 13 height 5
click at [130, 167] on rect at bounding box center [133, 165] width 13 height 5
click at [162, 167] on rect at bounding box center [162, 165] width 13 height 5
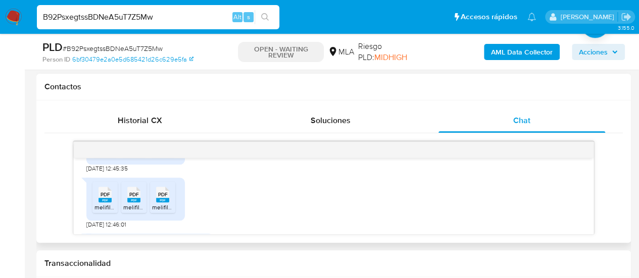
scroll to position [858, 0]
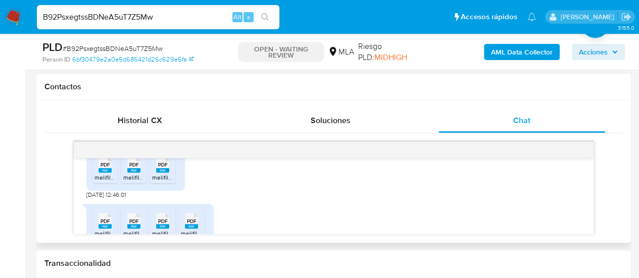
click at [111, 173] on icon at bounding box center [104, 165] width 13 height 16
click at [130, 168] on span "PDF" at bounding box center [134, 165] width 10 height 7
click at [162, 173] on rect at bounding box center [162, 170] width 13 height 5
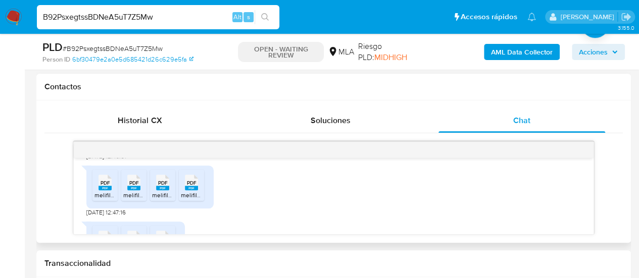
scroll to position [909, 0]
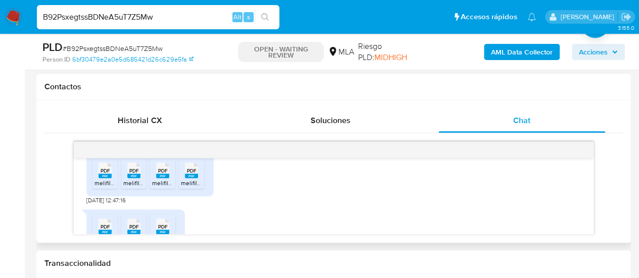
click at [104, 178] on rect at bounding box center [104, 176] width 13 height 5
click at [130, 187] on span "melifile8843806856585975338.pdf" at bounding box center [171, 183] width 96 height 9
click at [168, 179] on icon "PDF" at bounding box center [162, 171] width 13 height 18
click at [185, 178] on rect at bounding box center [191, 176] width 13 height 5
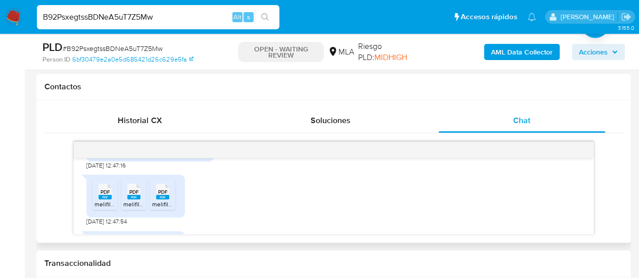
scroll to position [959, 0]
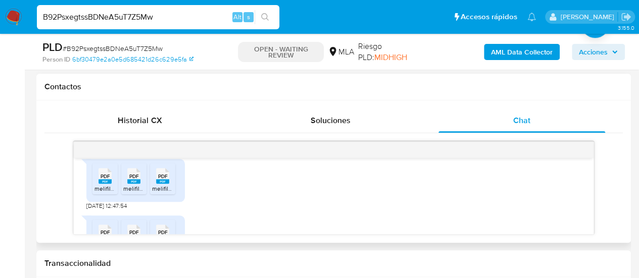
click at [109, 180] on span "PDF" at bounding box center [105, 176] width 10 height 7
click at [129, 180] on span "PDF" at bounding box center [134, 176] width 10 height 7
click at [161, 180] on span "PDF" at bounding box center [163, 176] width 10 height 7
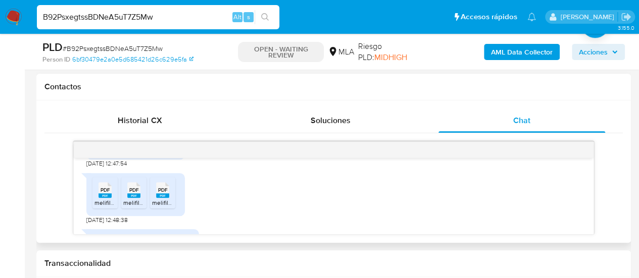
scroll to position [1010, 0]
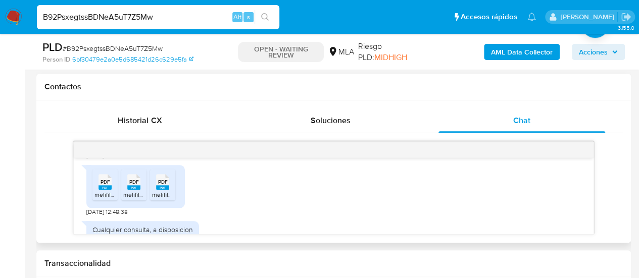
click at [109, 185] on span "PDF" at bounding box center [105, 182] width 10 height 7
click at [133, 185] on span "PDF" at bounding box center [134, 182] width 10 height 7
click at [160, 185] on span "PDF" at bounding box center [163, 182] width 10 height 7
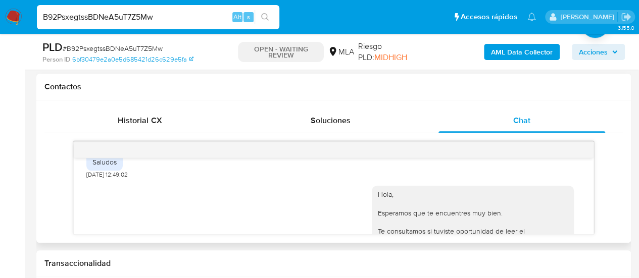
scroll to position [1111, 0]
